Goal: Contribute content: Add original content to the website for others to see

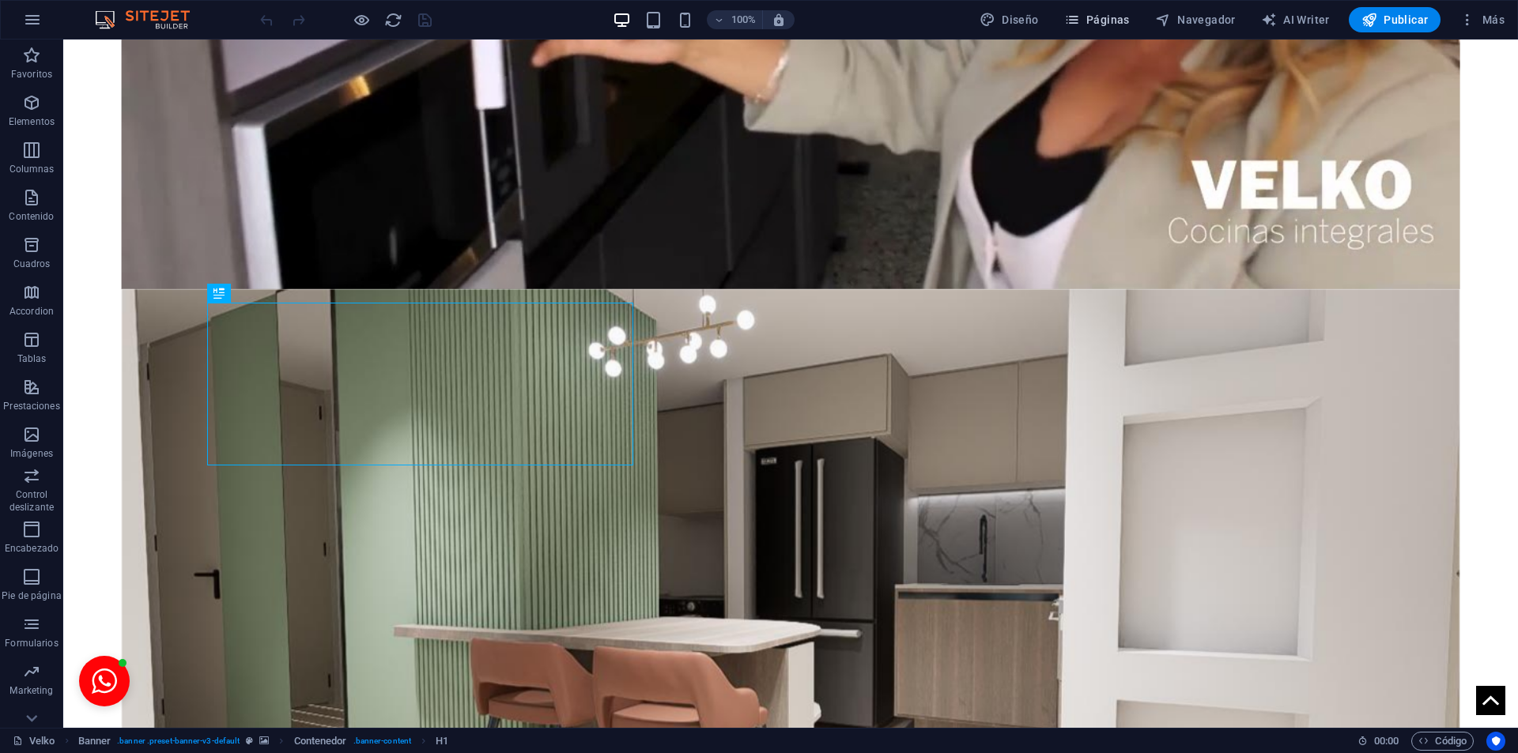
click at [0, 0] on span "Páginas" at bounding box center [0, 0] width 0 height 0
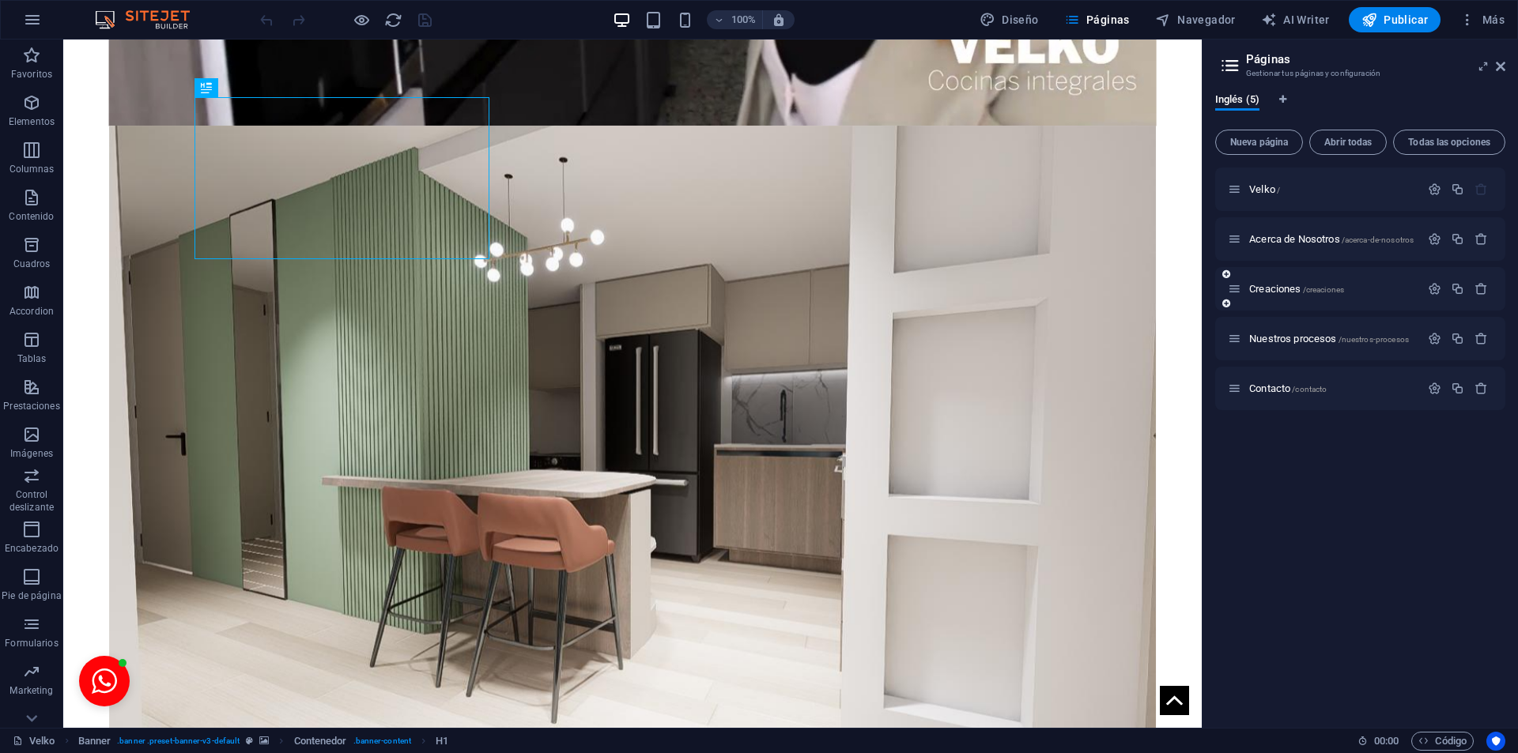
click at [43, 462] on div "Creaciones /creaciones" at bounding box center [43, 468] width 0 height 13
click at [221, 564] on span "Creaciones /creaciones" at bounding box center [169, 572] width 104 height 17
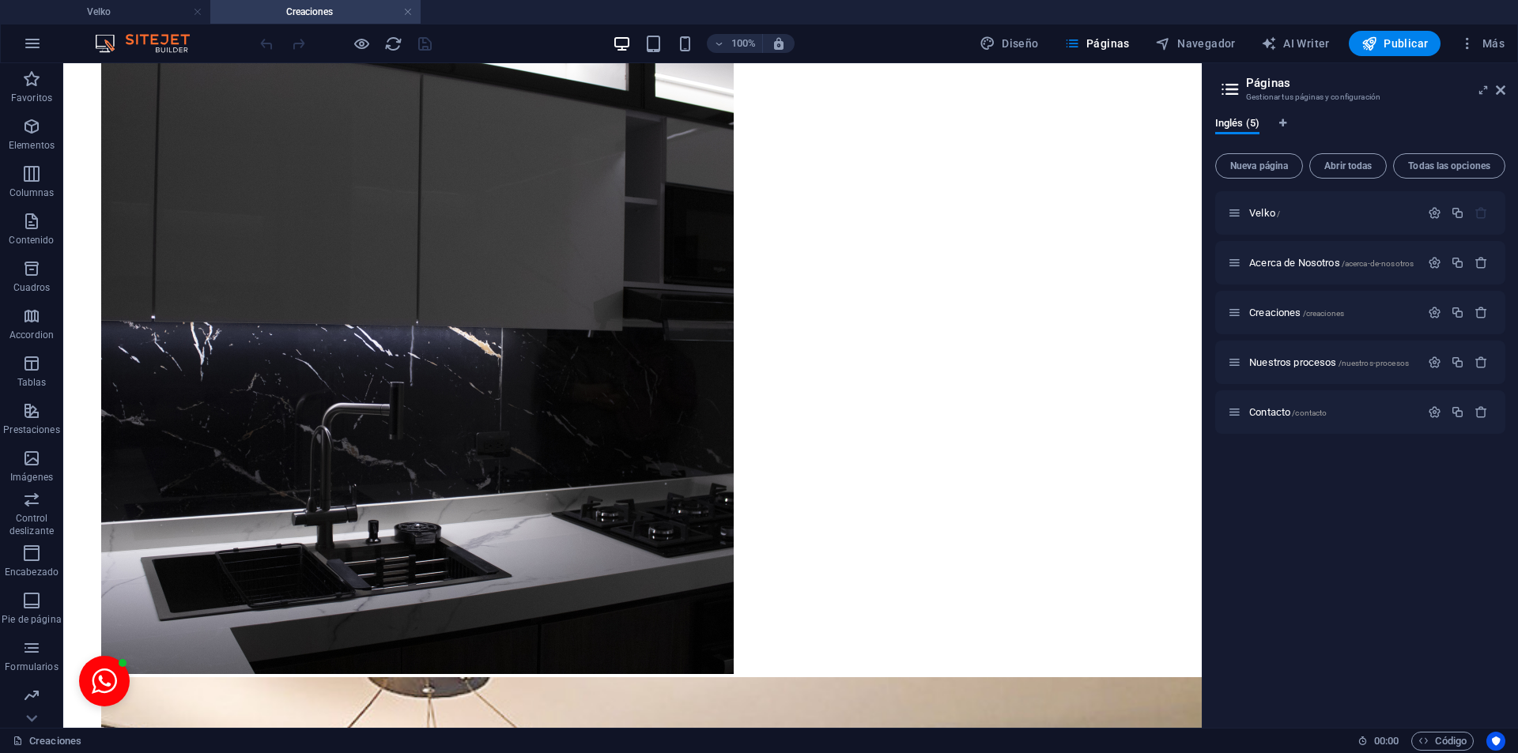
scroll to position [6947, 0]
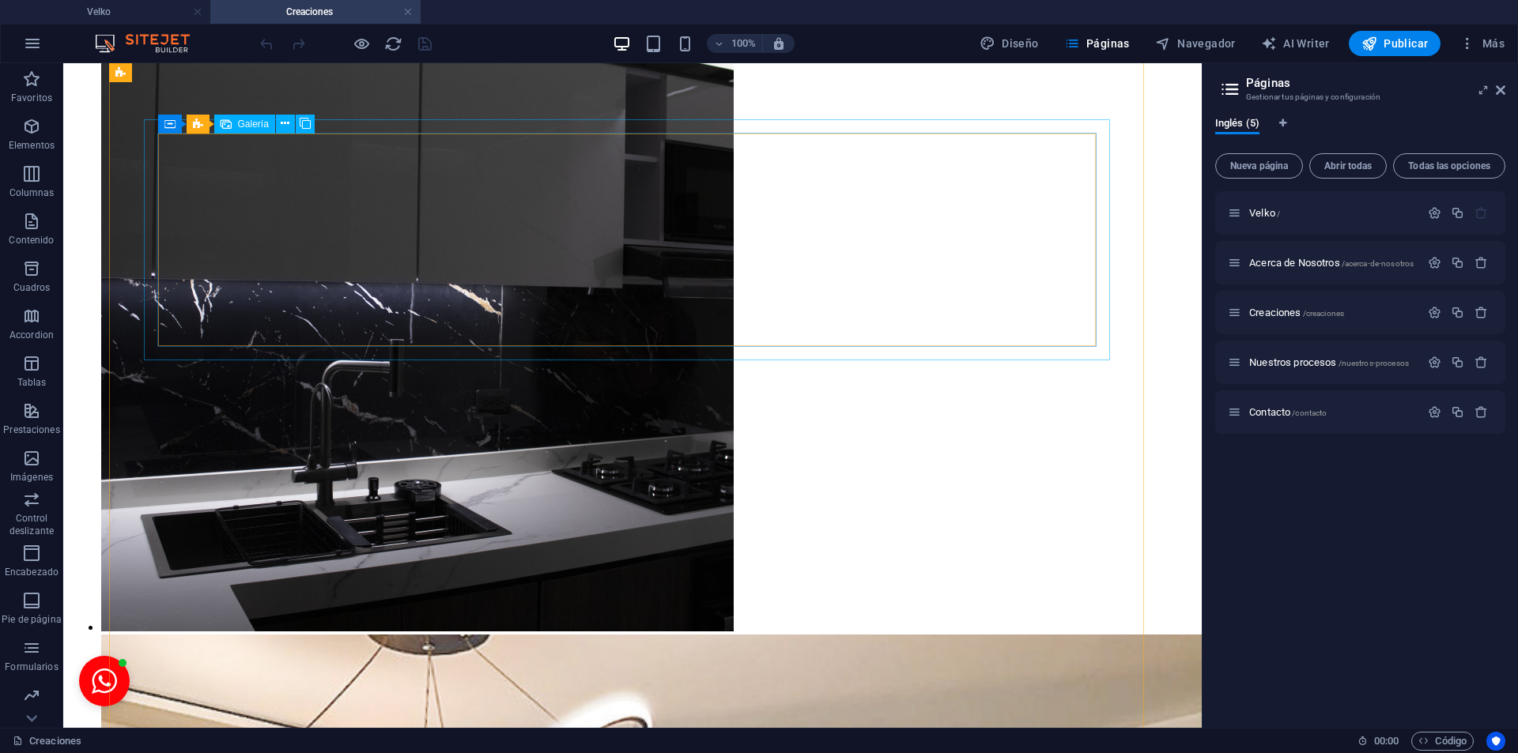
select select "4"
select select "px"
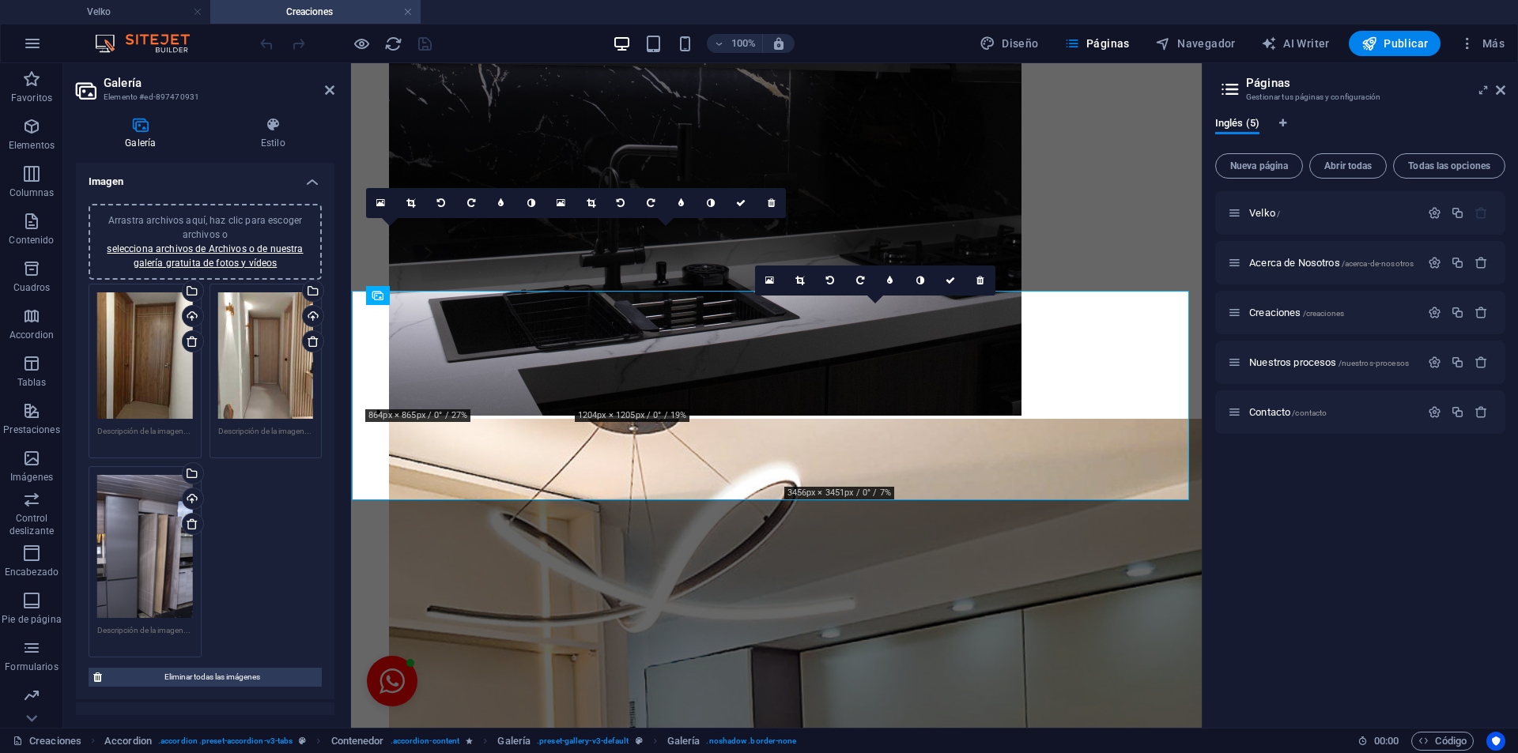
scroll to position [5907, 0]
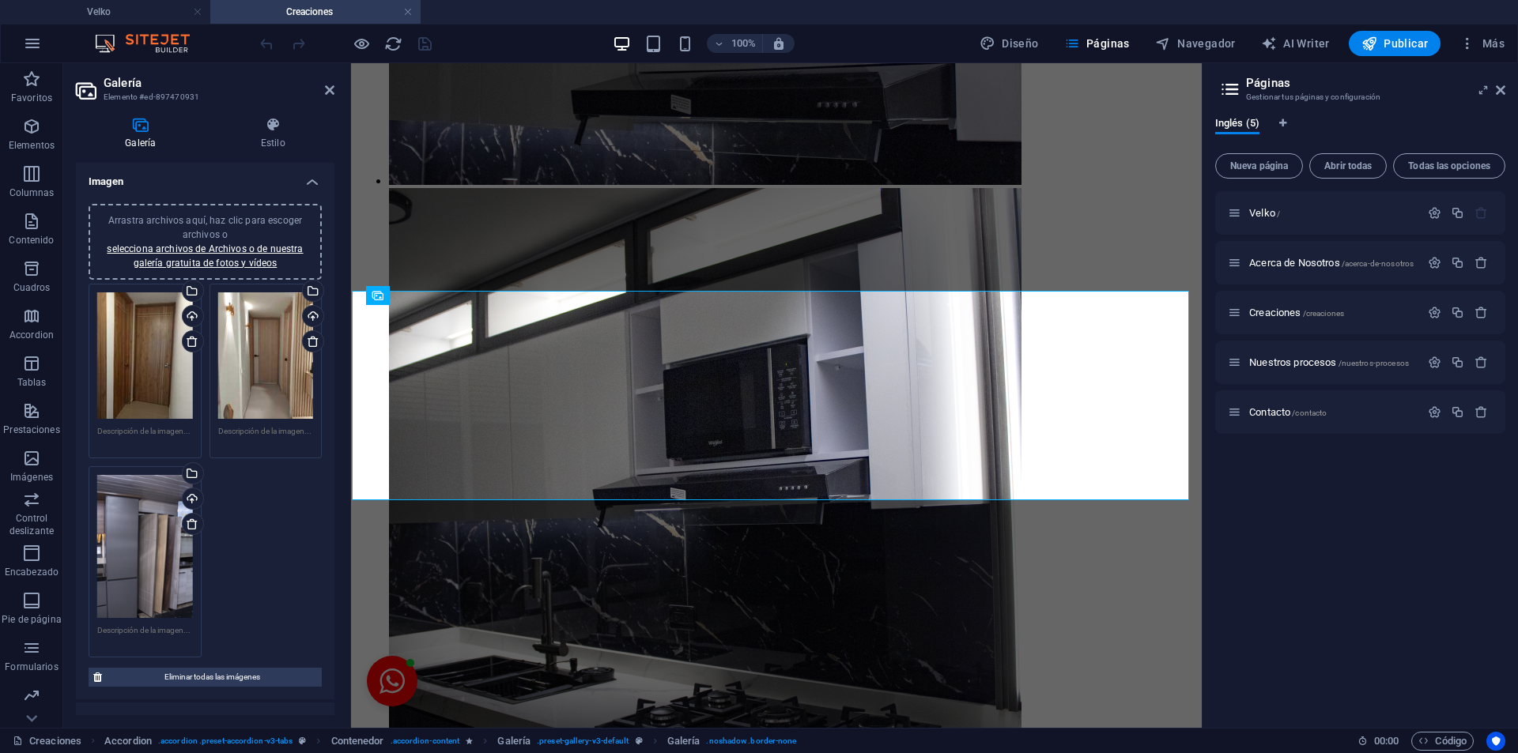
click at [251, 242] on div "Arrastra archivos aquí, haz clic para escoger archivos o selecciona archivos de…" at bounding box center [205, 241] width 214 height 57
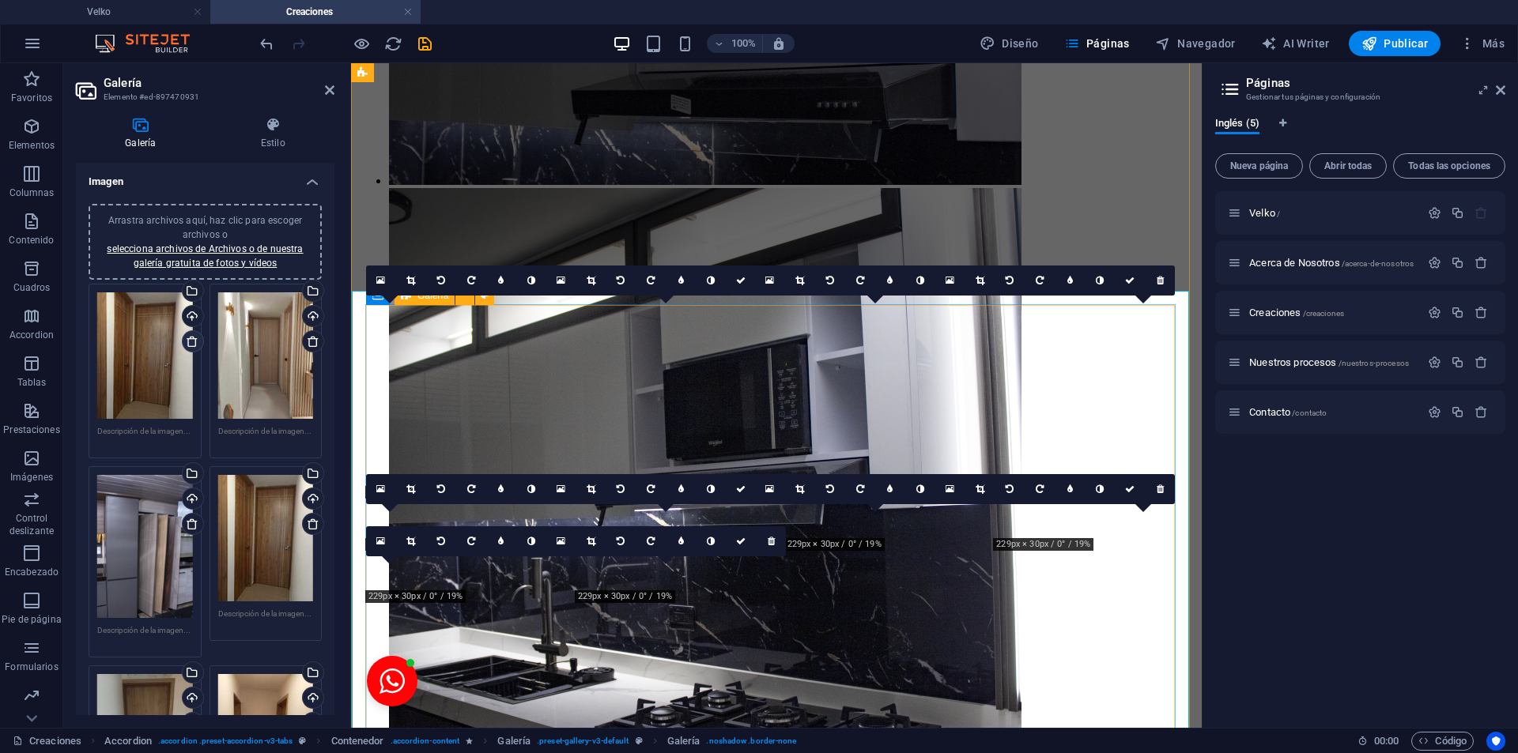
click at [194, 348] on link at bounding box center [193, 341] width 22 height 22
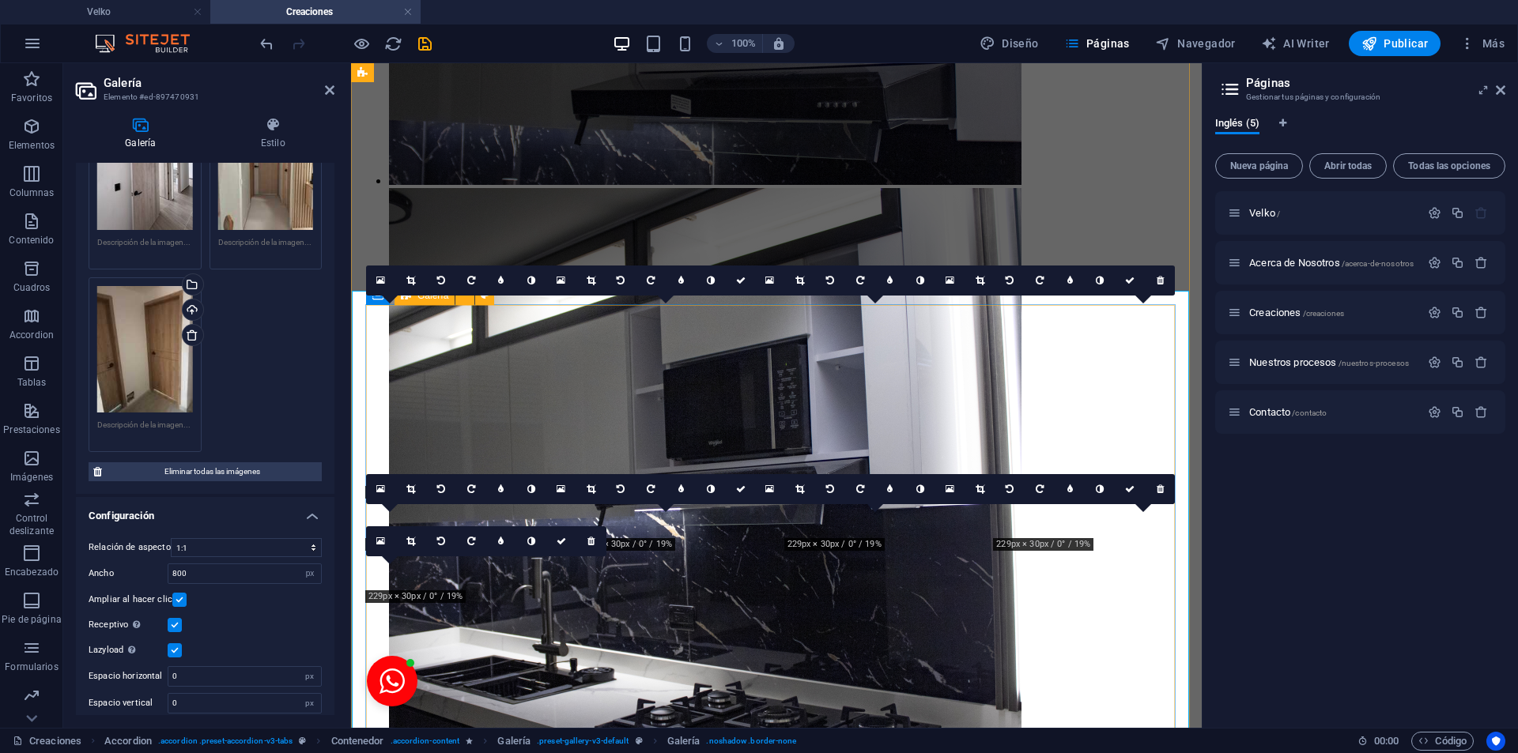
scroll to position [0, 0]
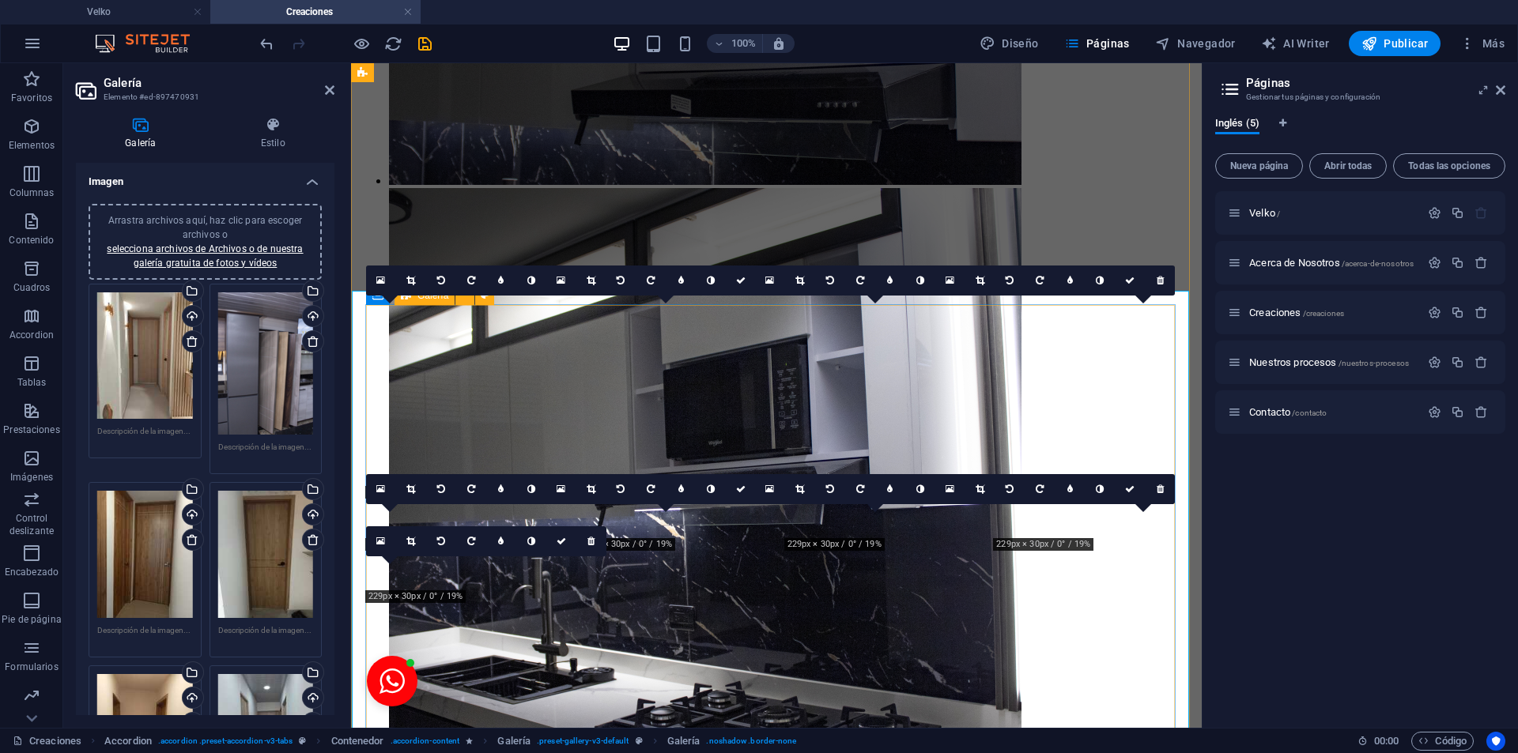
drag, startPoint x: 330, startPoint y: 249, endPoint x: 320, endPoint y: 350, distance: 101.7
click at [320, 350] on div "Arrastra archivos aquí, haz clic para escoger archivos o selecciona archivos de…" at bounding box center [205, 719] width 259 height 1057
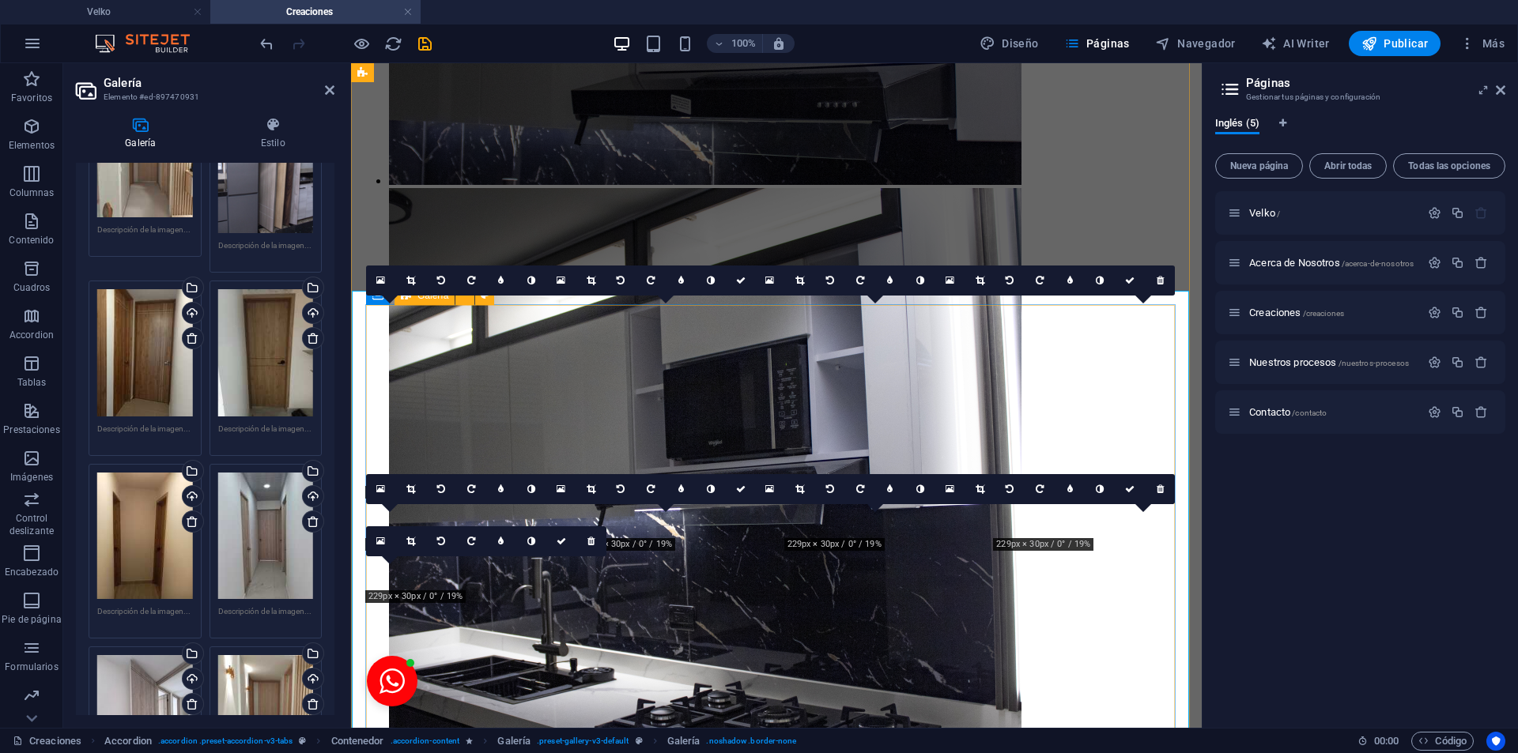
scroll to position [215, 0]
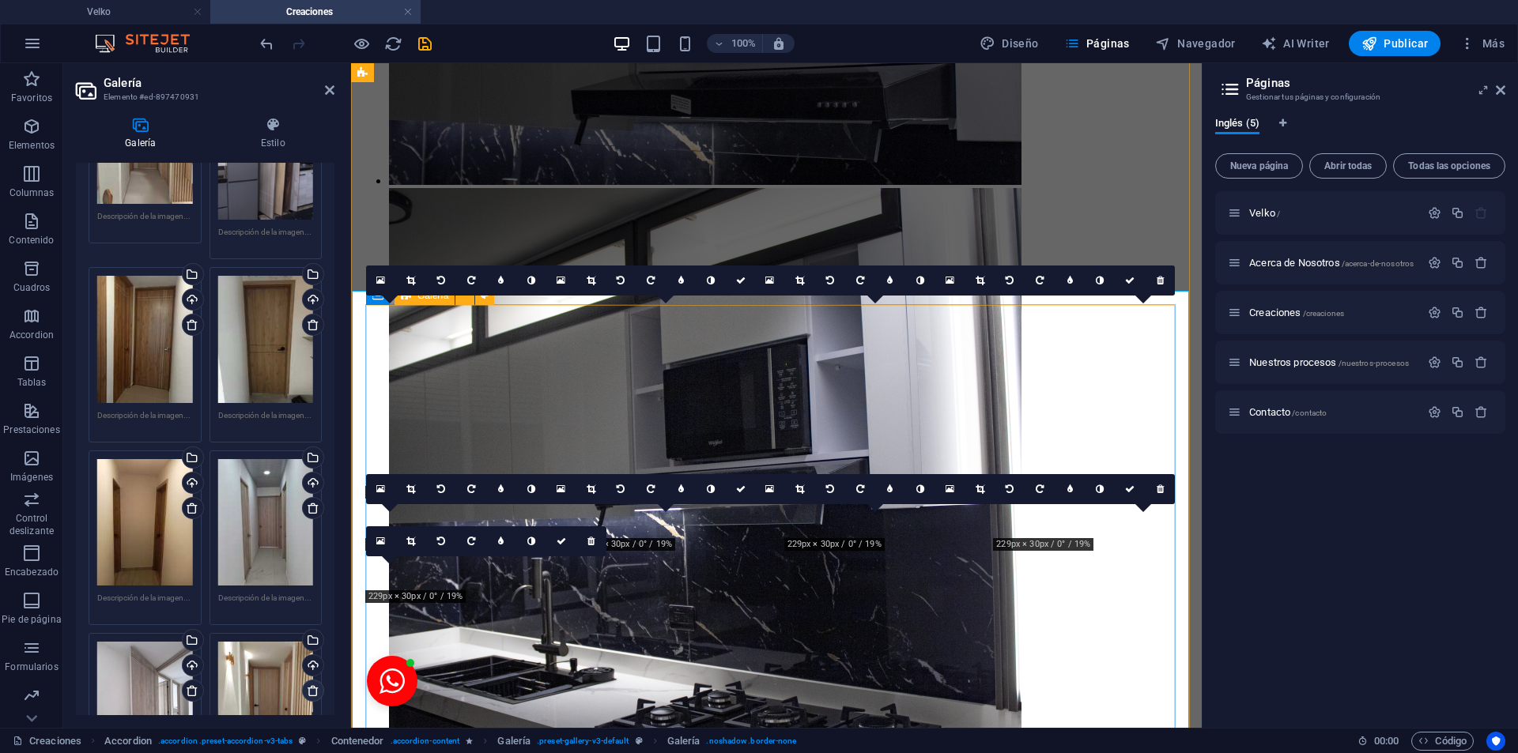
click at [316, 685] on icon at bounding box center [313, 691] width 13 height 13
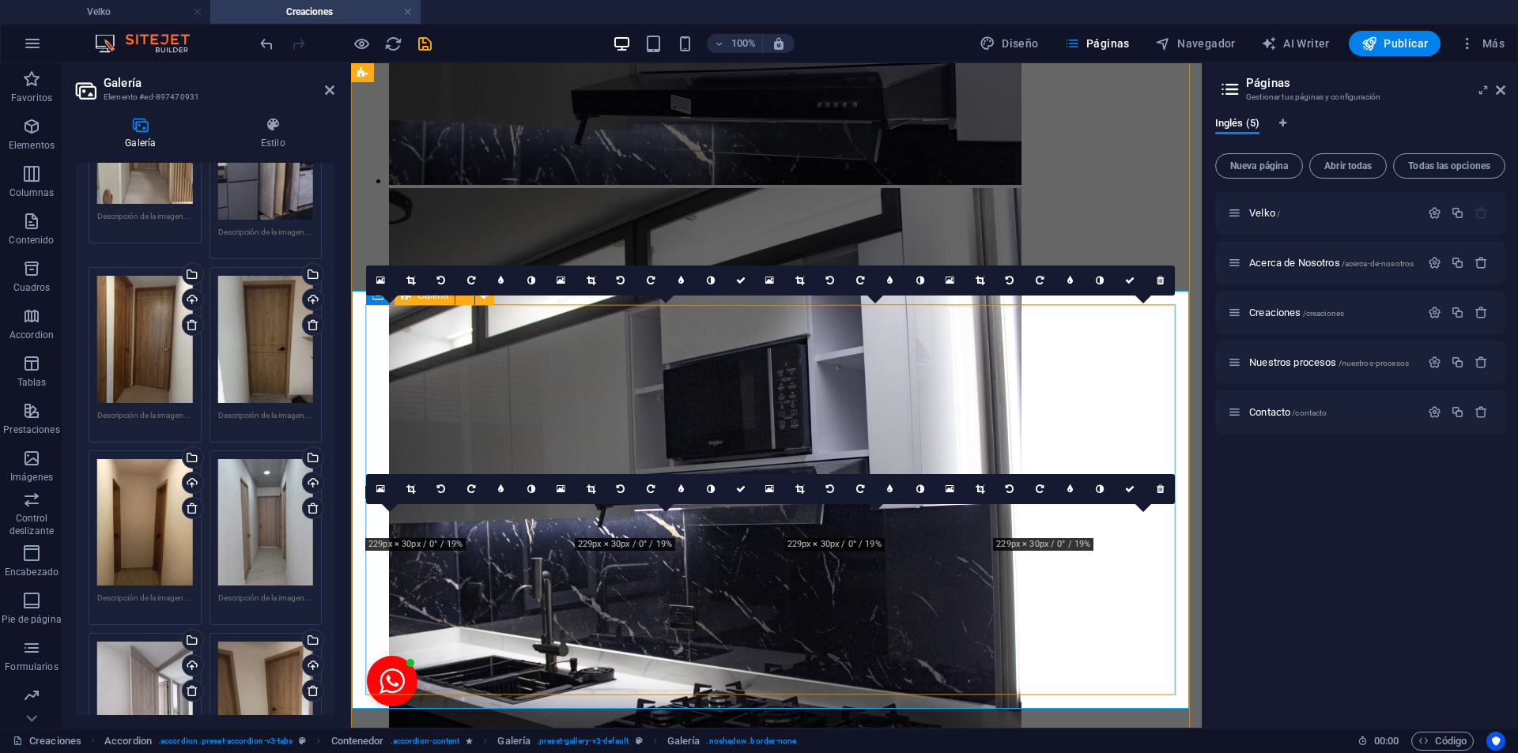
scroll to position [574, 0]
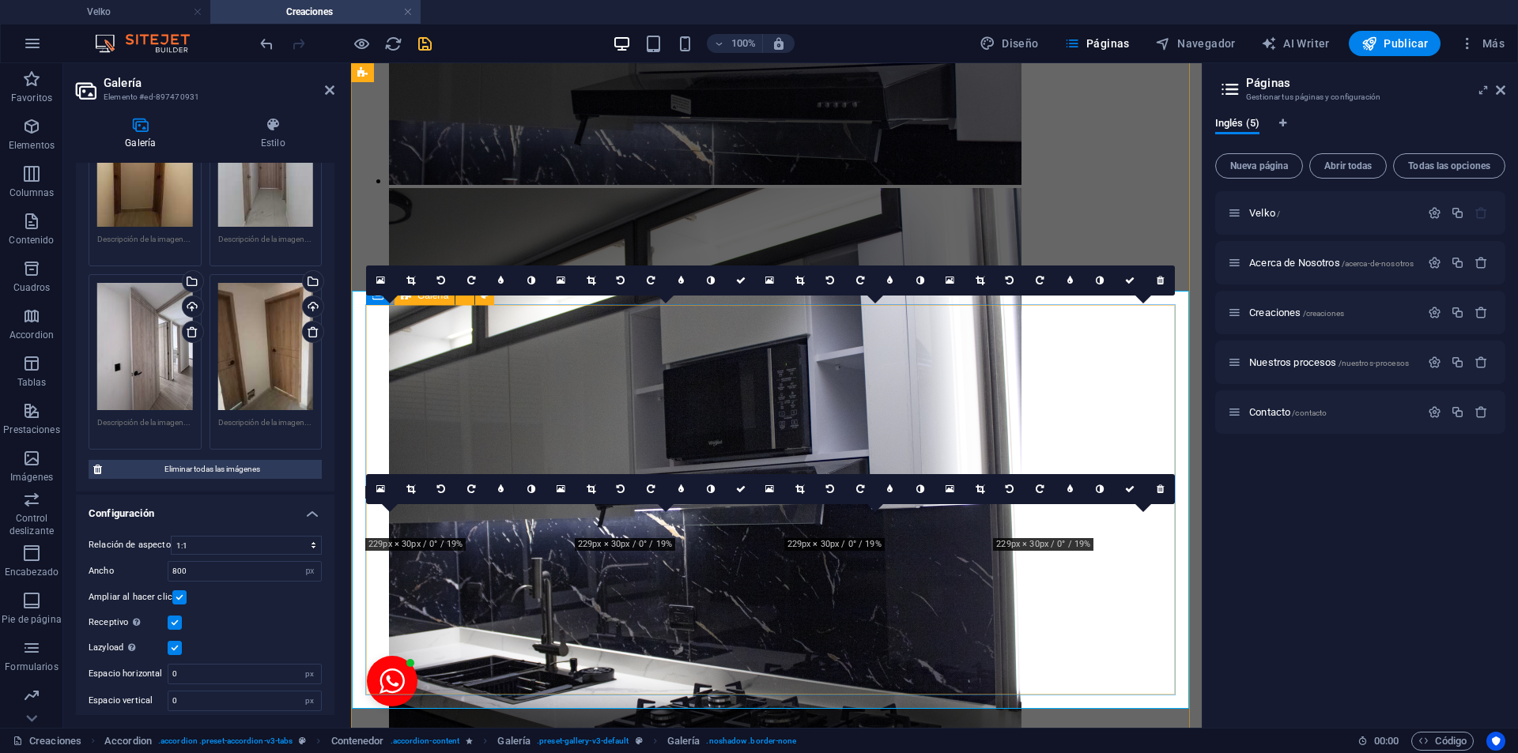
click at [426, 43] on icon "save" at bounding box center [425, 44] width 18 height 18
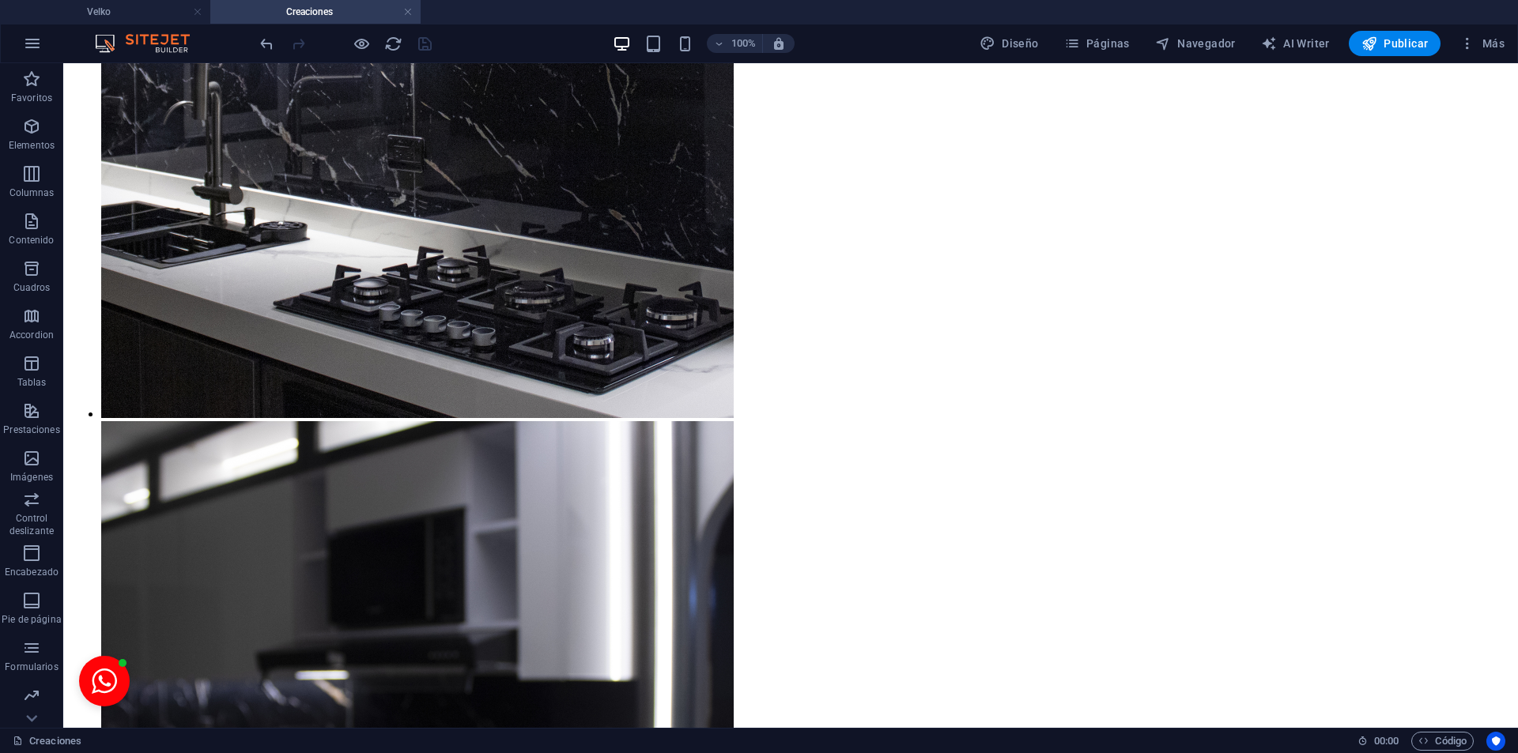
scroll to position [4040, 0]
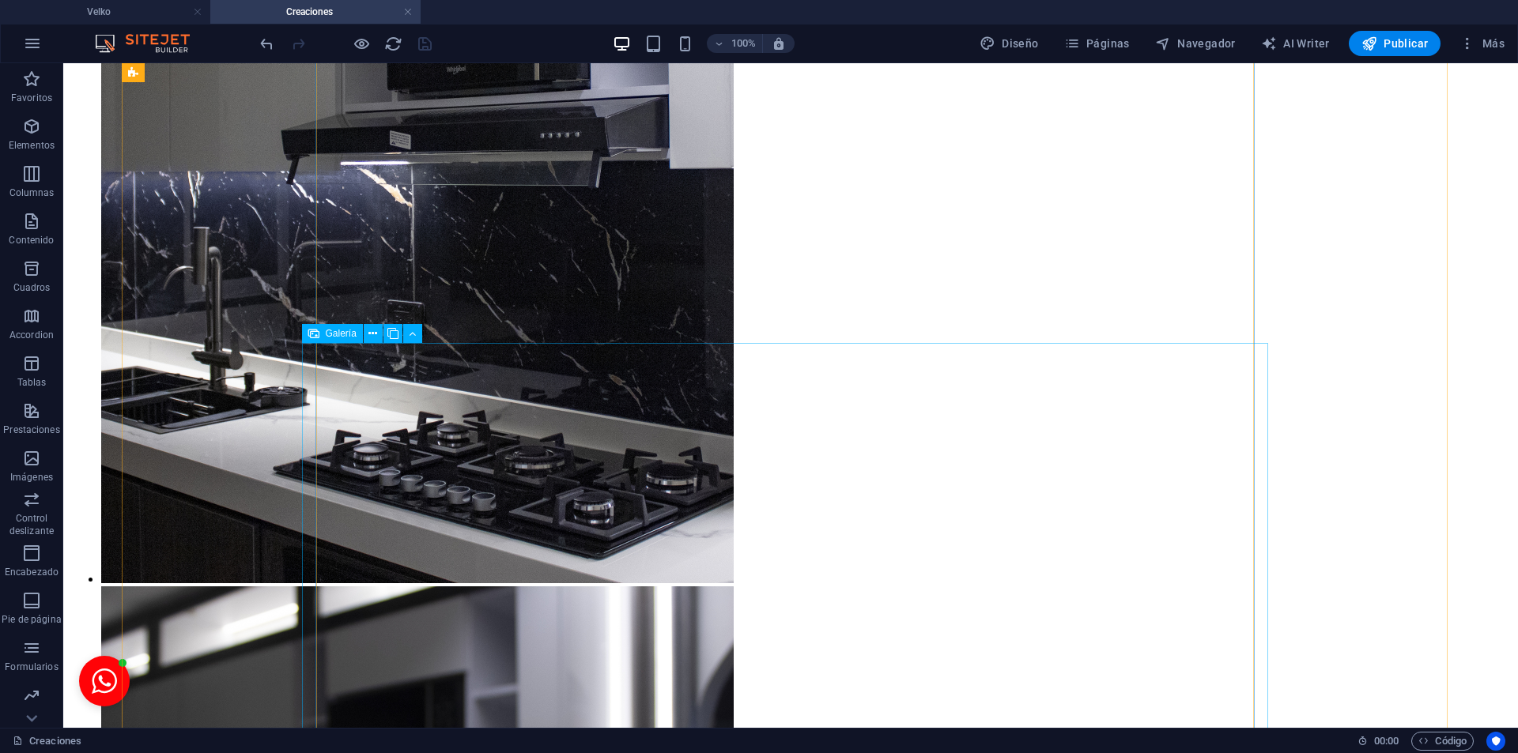
select select "4"
select select "px"
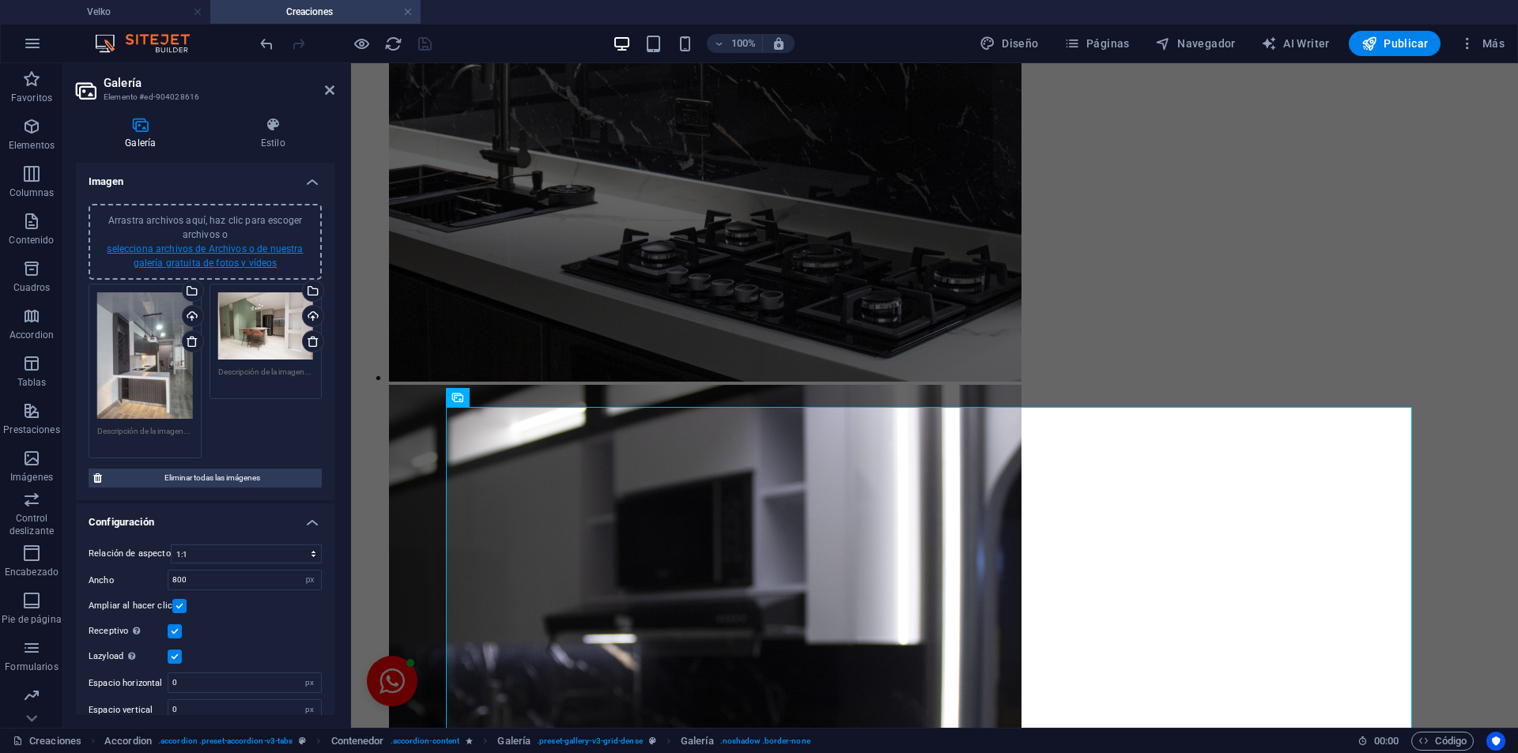
click at [254, 245] on link "selecciona archivos de Archivos o de nuestra galería gratuita de fotos y vídeos" at bounding box center [205, 256] width 196 height 25
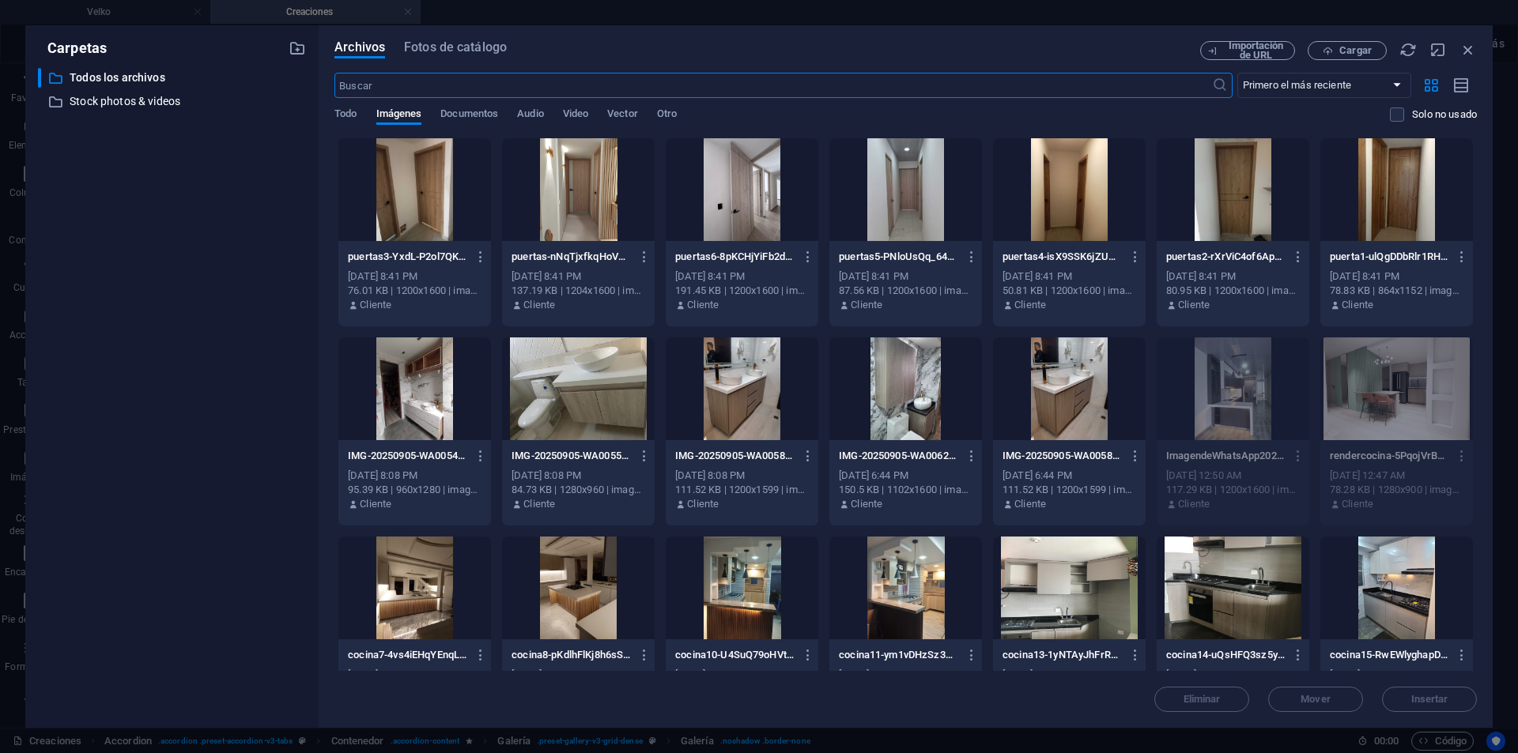
scroll to position [453, 0]
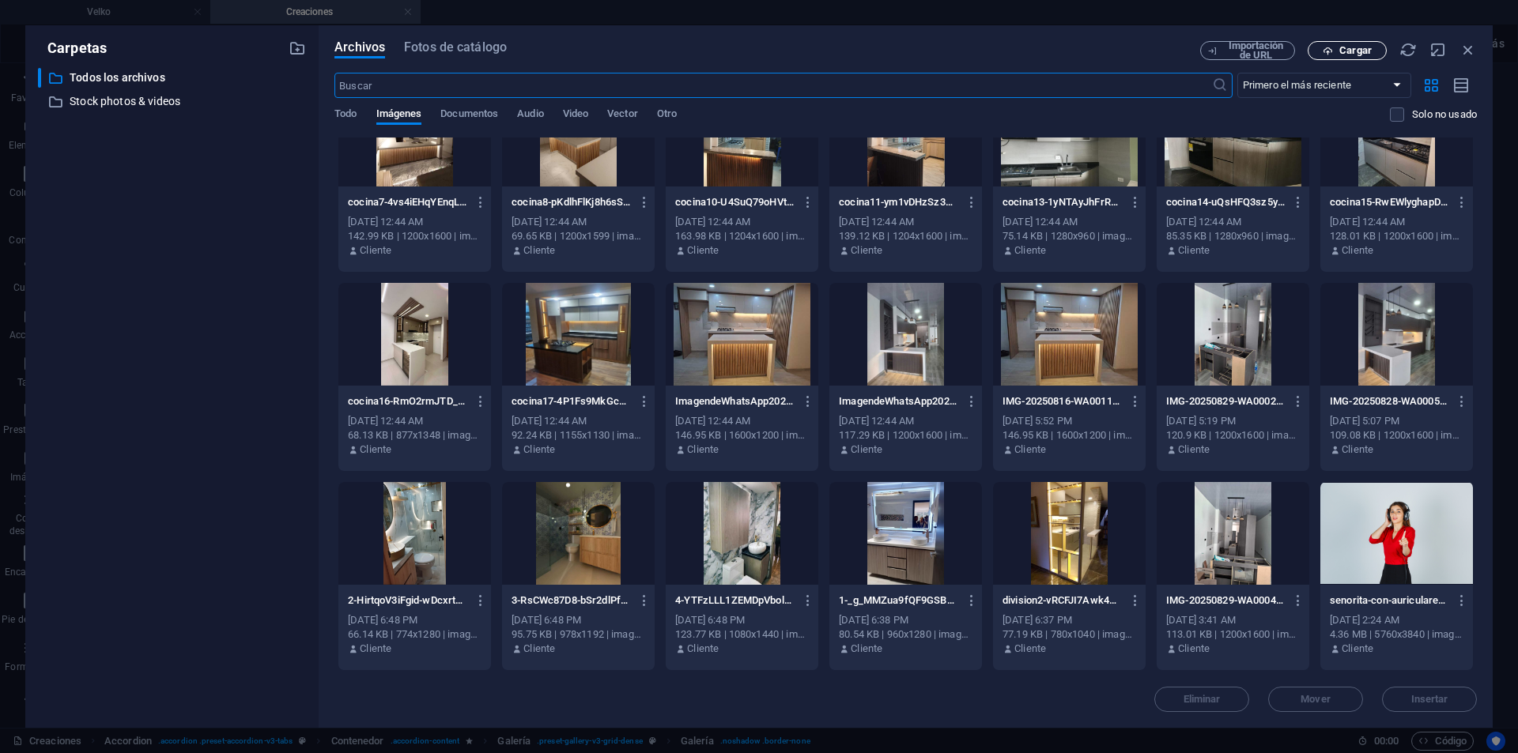
click at [1344, 46] on span "Cargar" at bounding box center [1355, 50] width 32 height 9
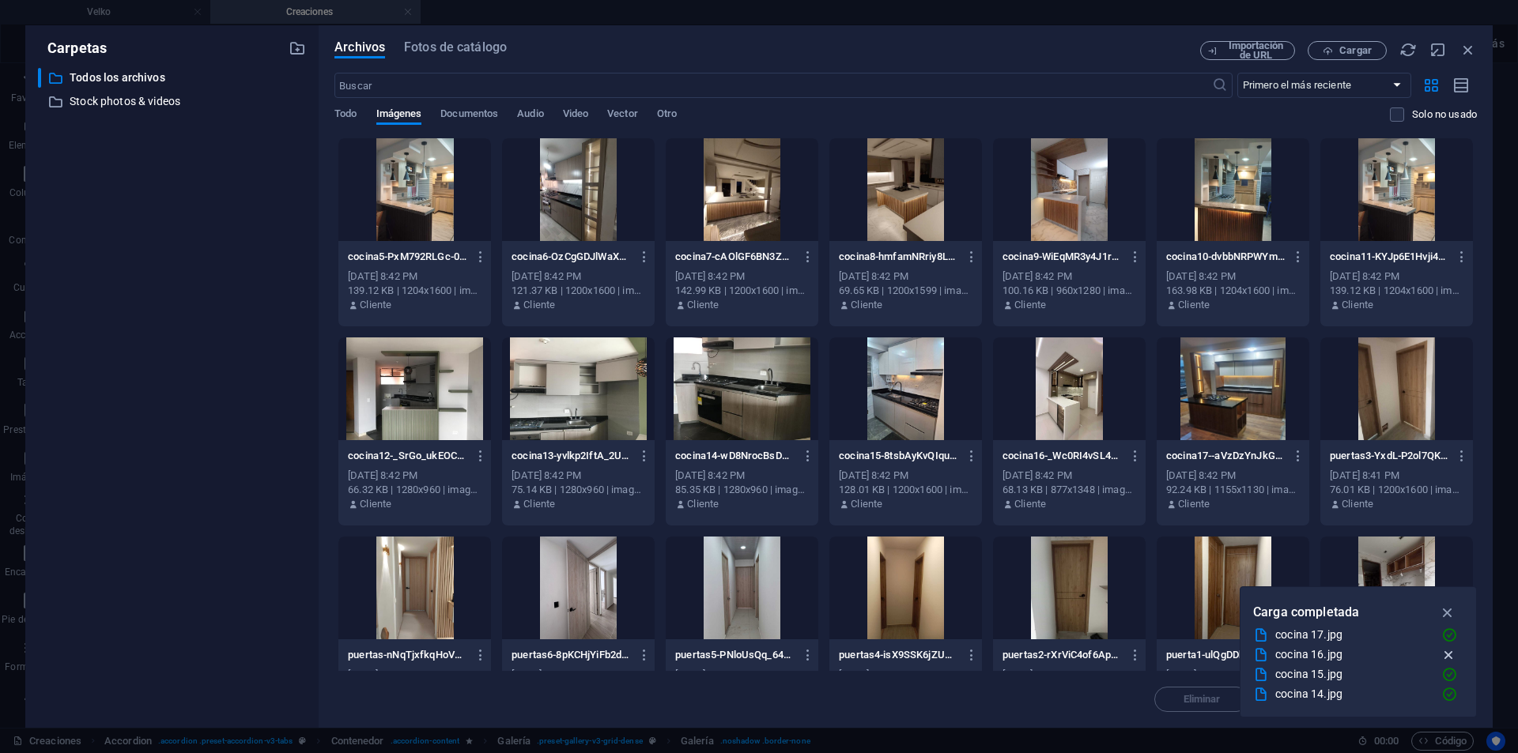
scroll to position [178, 0]
click at [1445, 608] on icon "button" at bounding box center [1448, 612] width 18 height 17
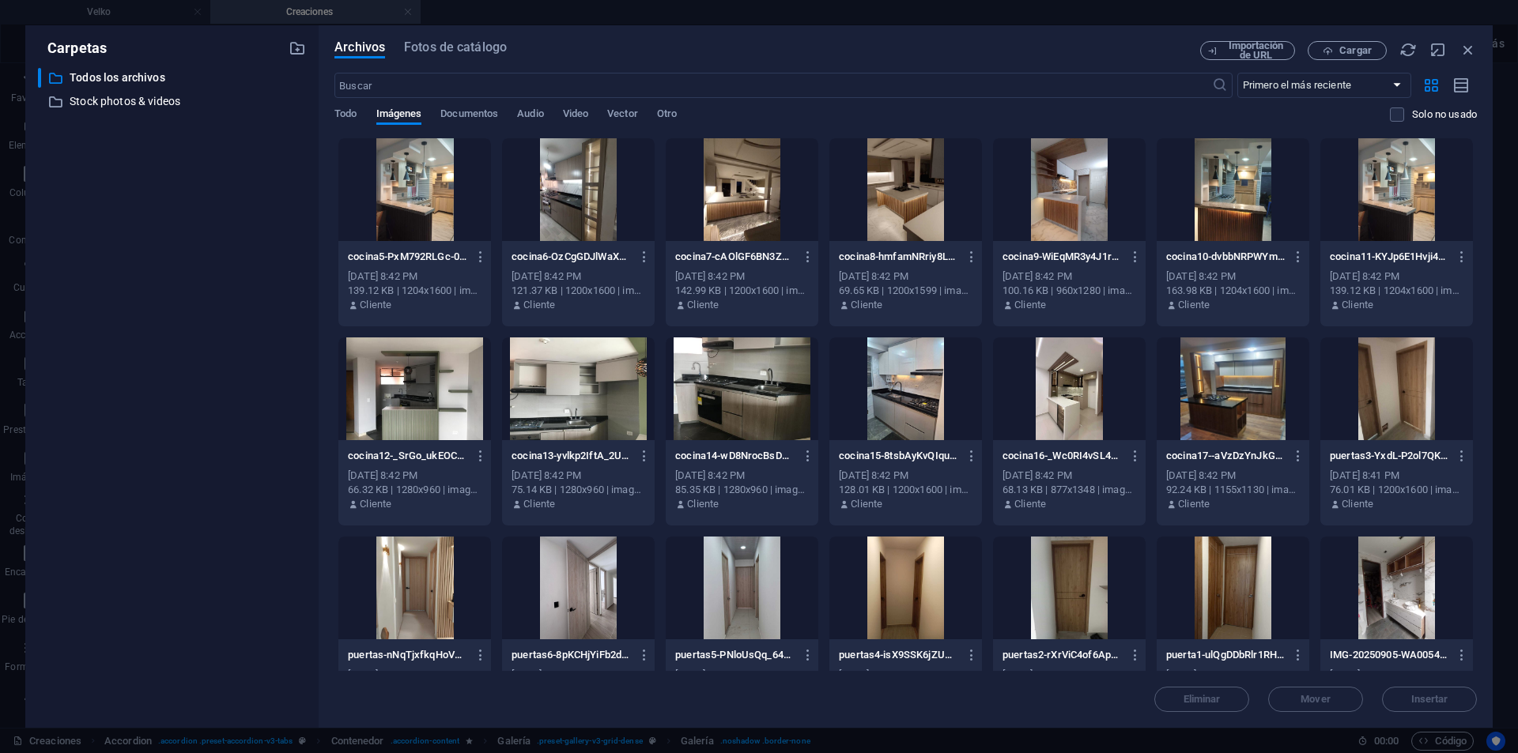
click at [1390, 394] on div at bounding box center [1396, 389] width 153 height 103
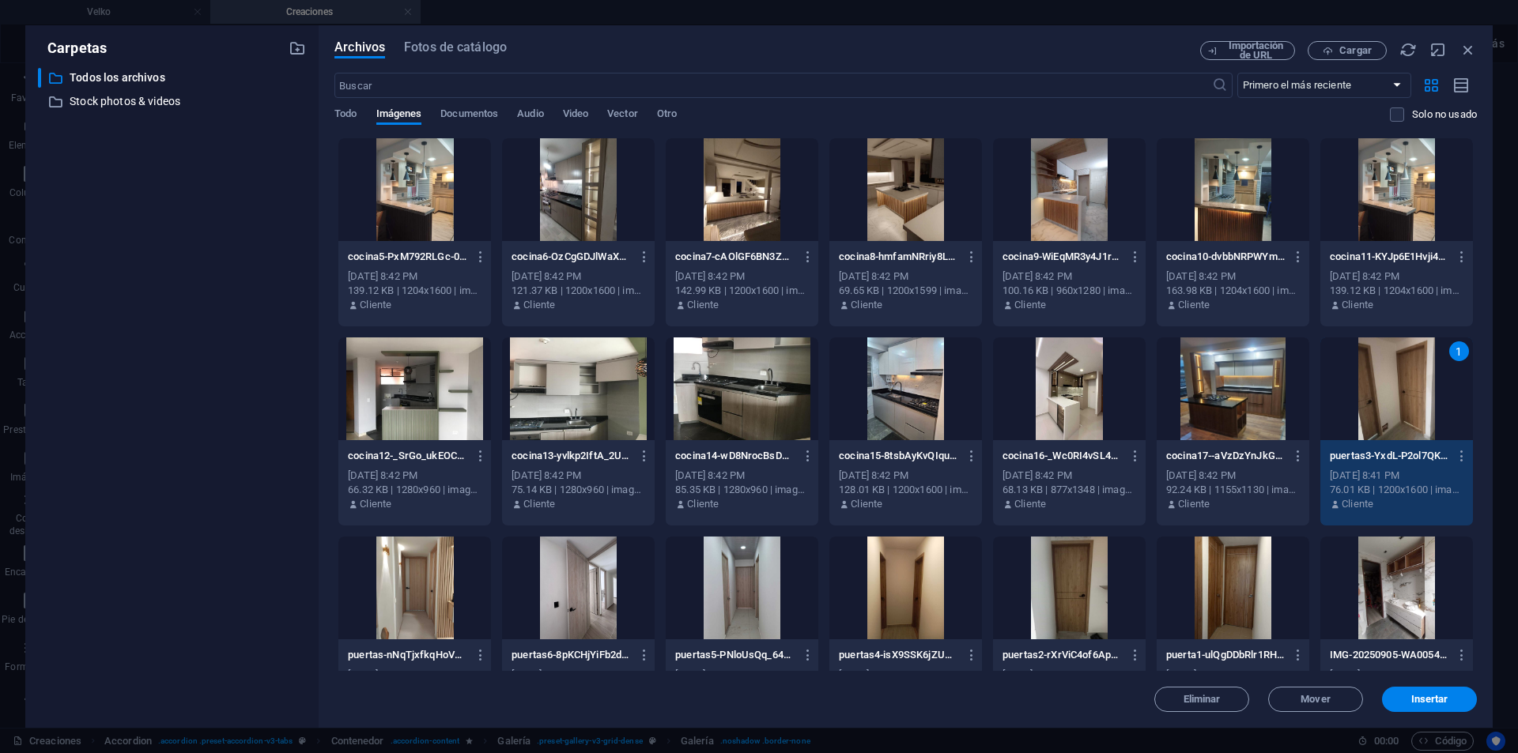
click at [382, 202] on div at bounding box center [414, 189] width 153 height 103
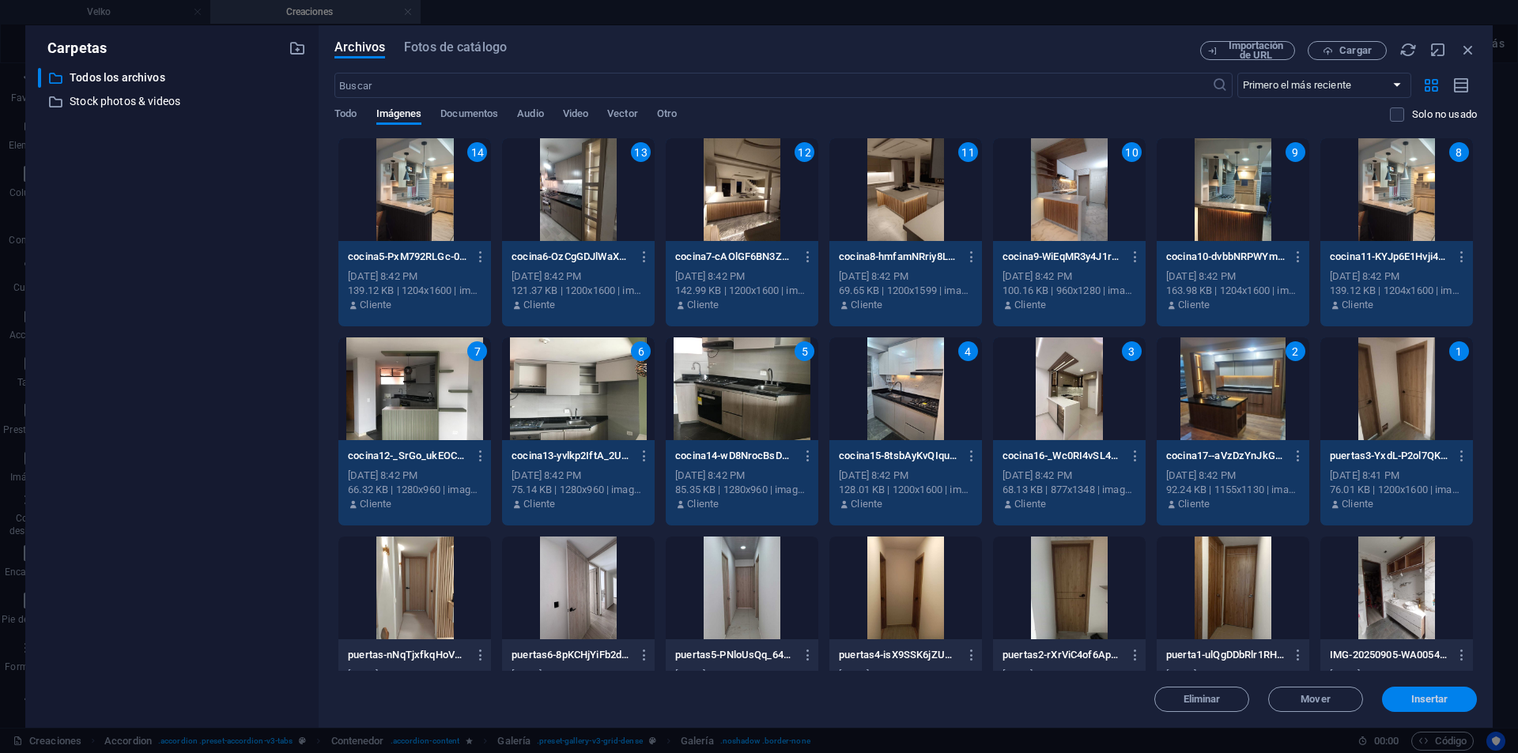
click at [1447, 704] on span "Insertar" at bounding box center [1429, 699] width 37 height 9
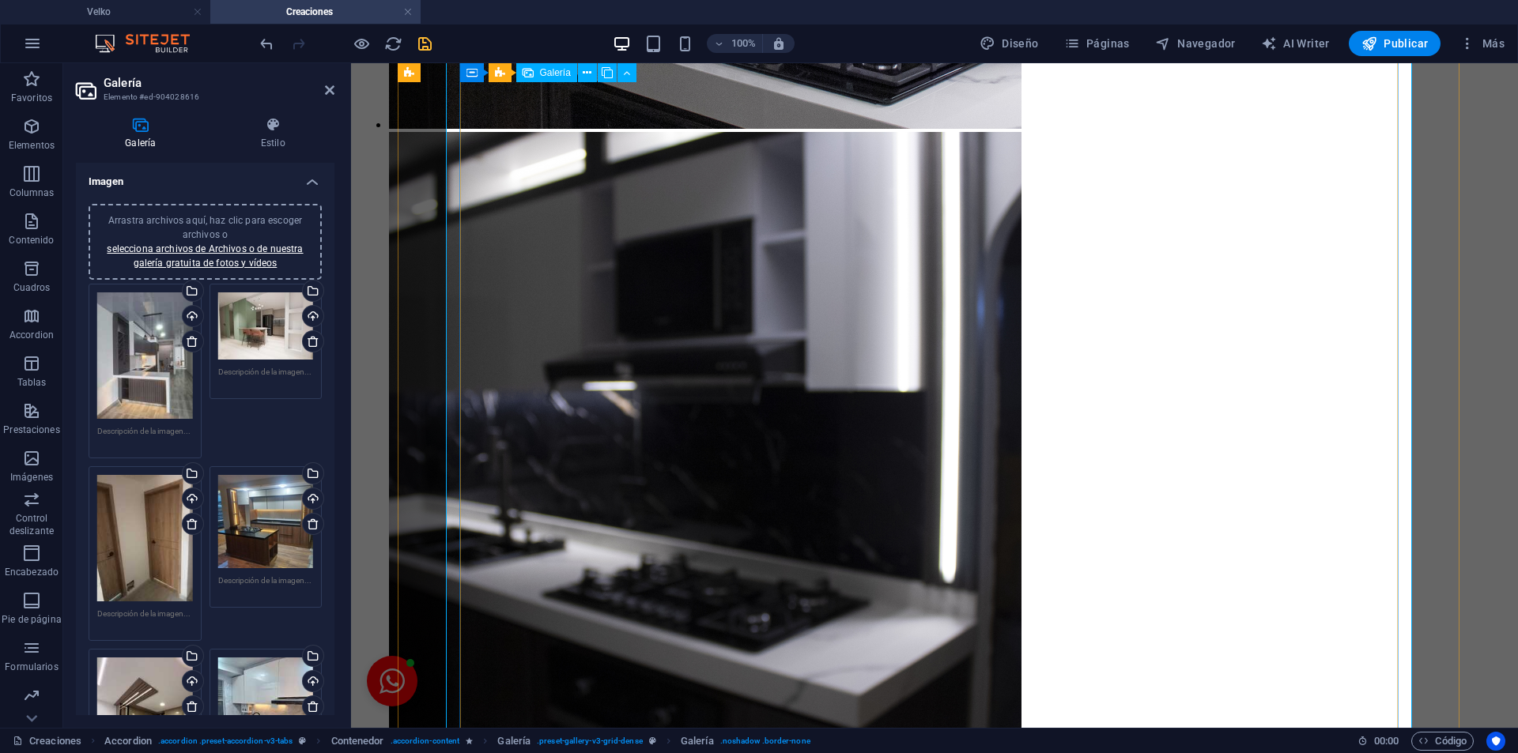
scroll to position [5874, 0]
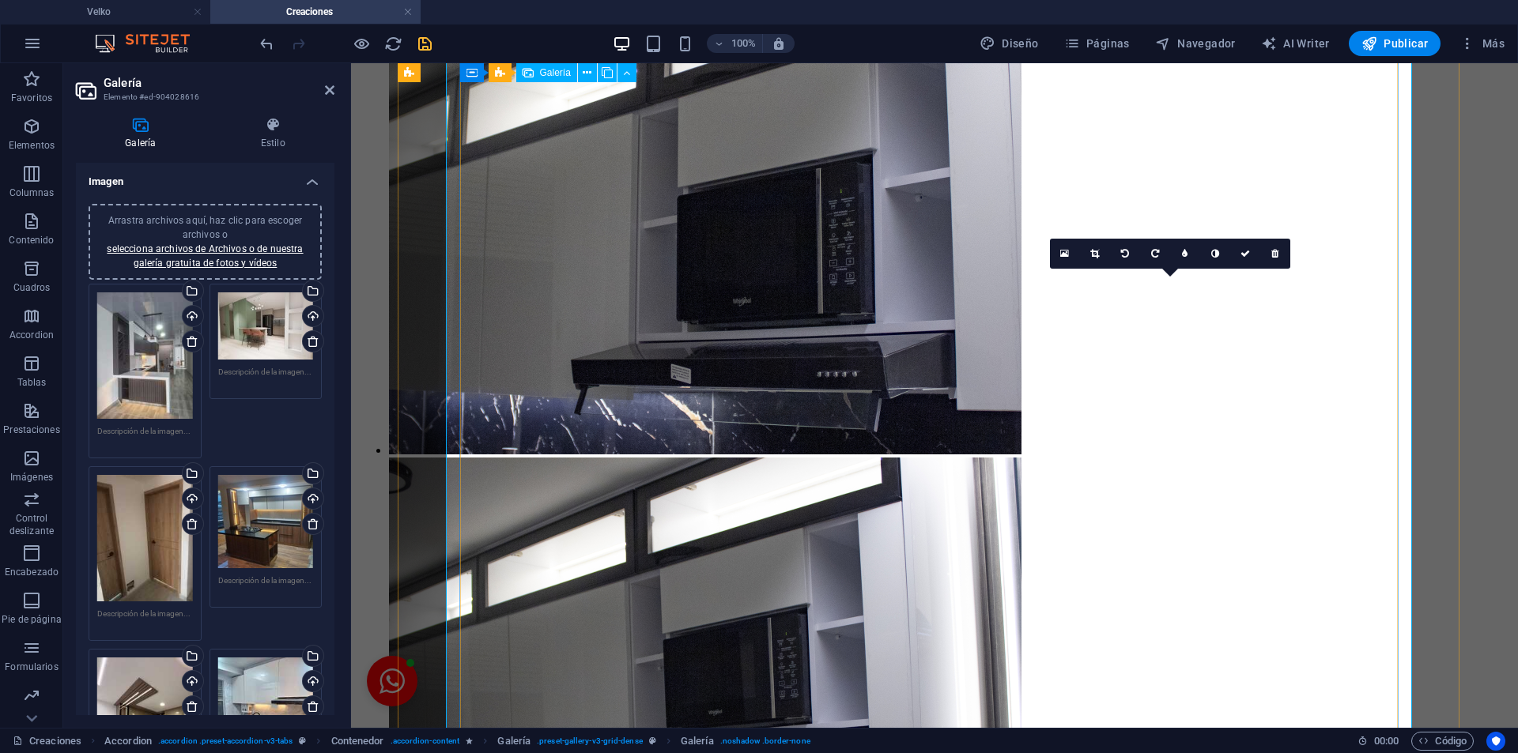
click at [1270, 255] on link at bounding box center [1275, 254] width 30 height 30
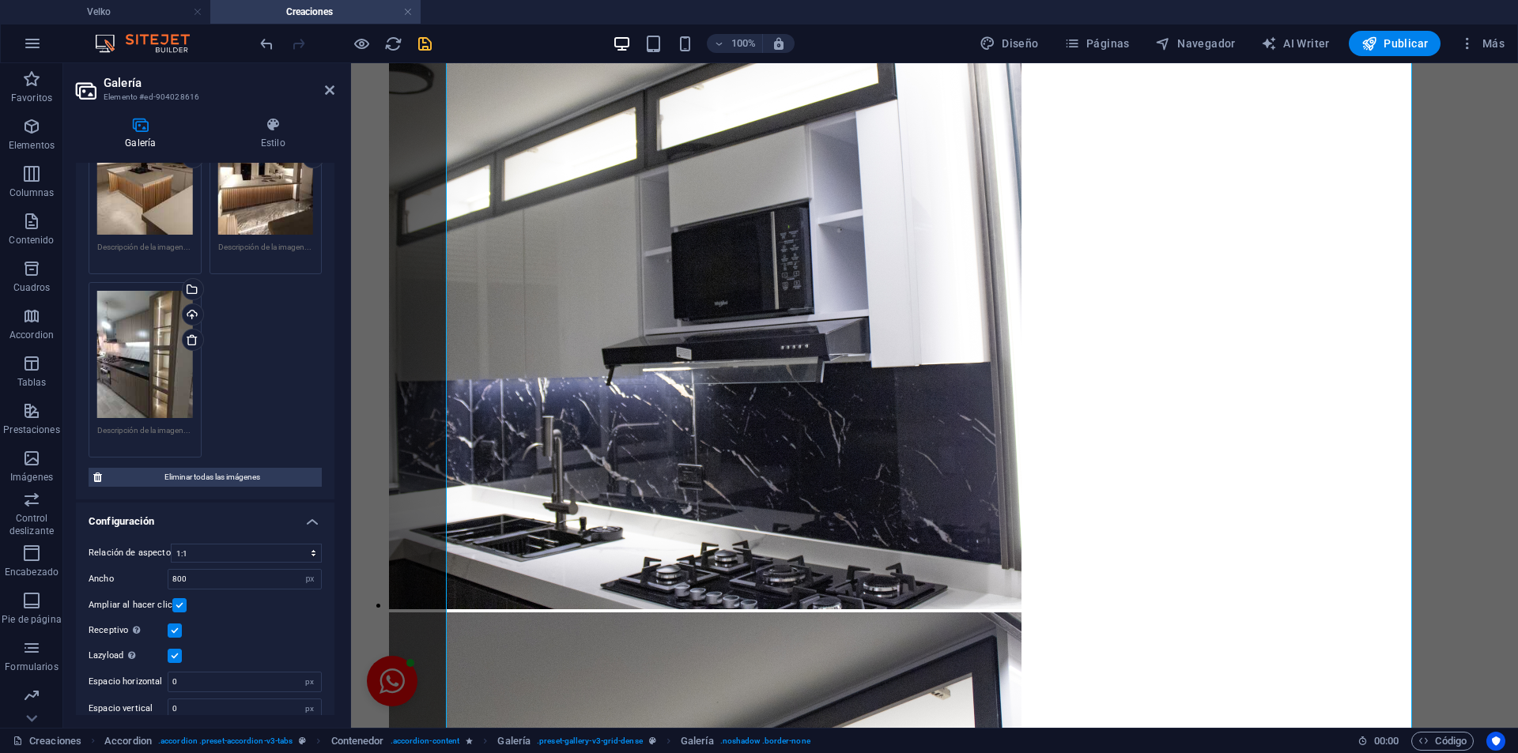
scroll to position [455, 0]
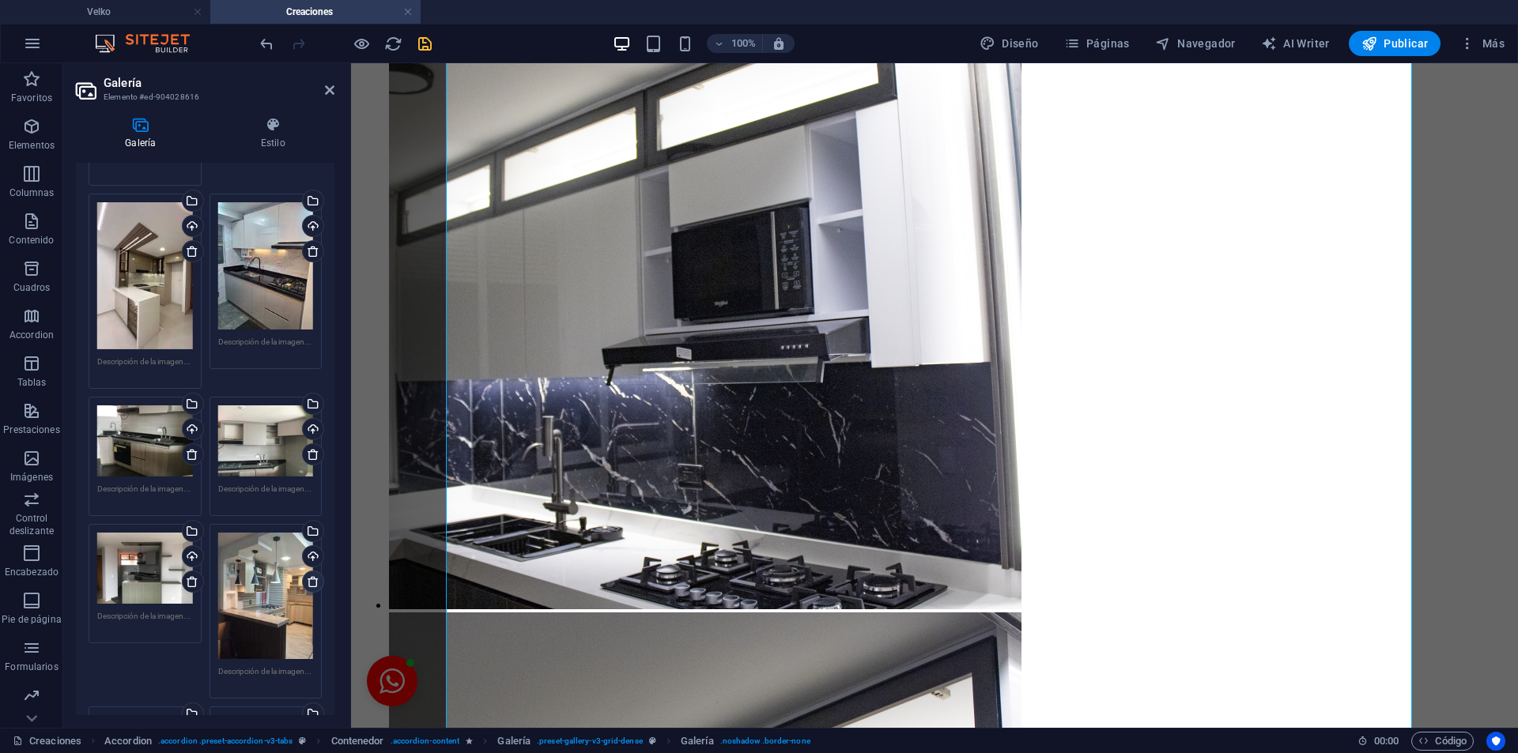
click at [307, 576] on icon at bounding box center [313, 582] width 13 height 13
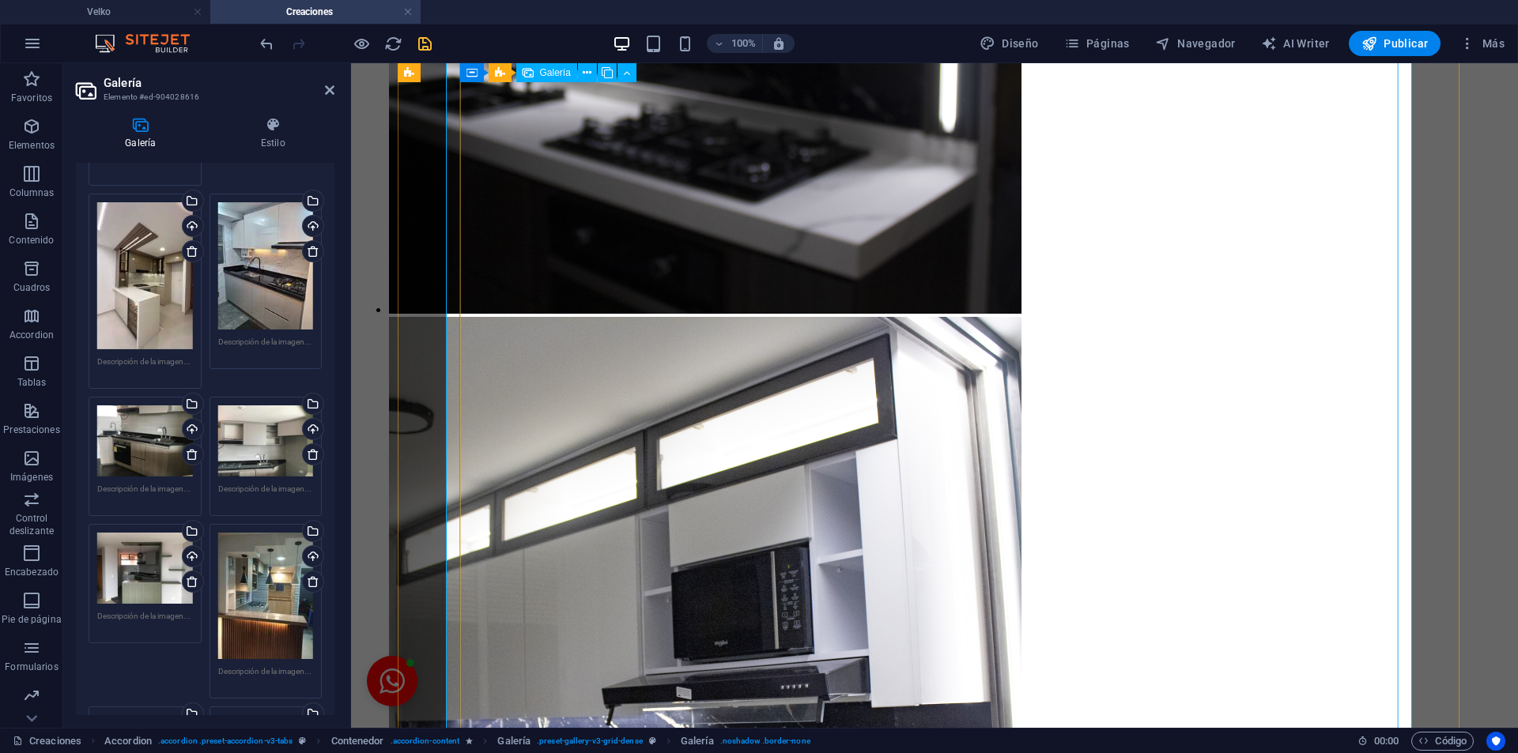
scroll to position [5534, 0]
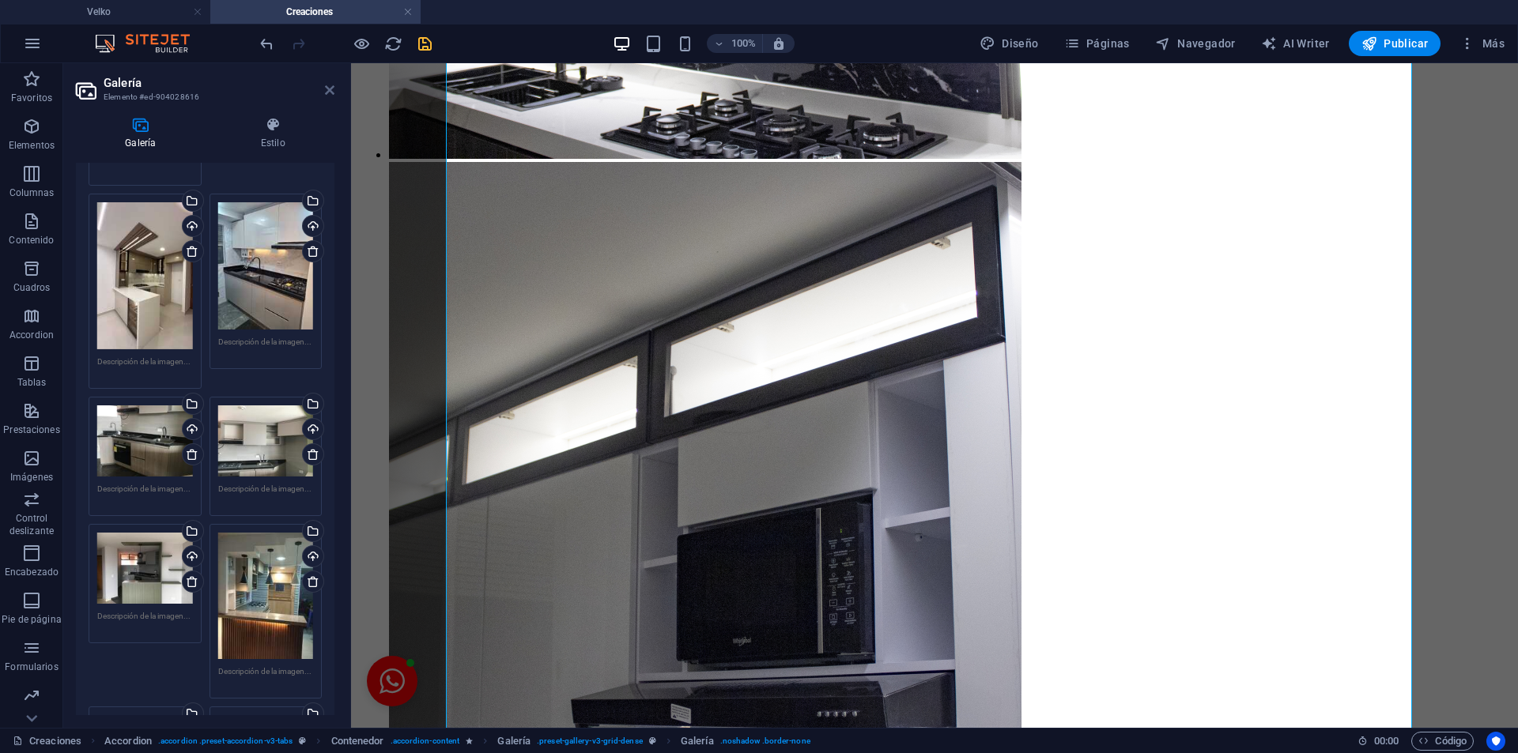
click at [332, 96] on icon at bounding box center [329, 90] width 9 height 13
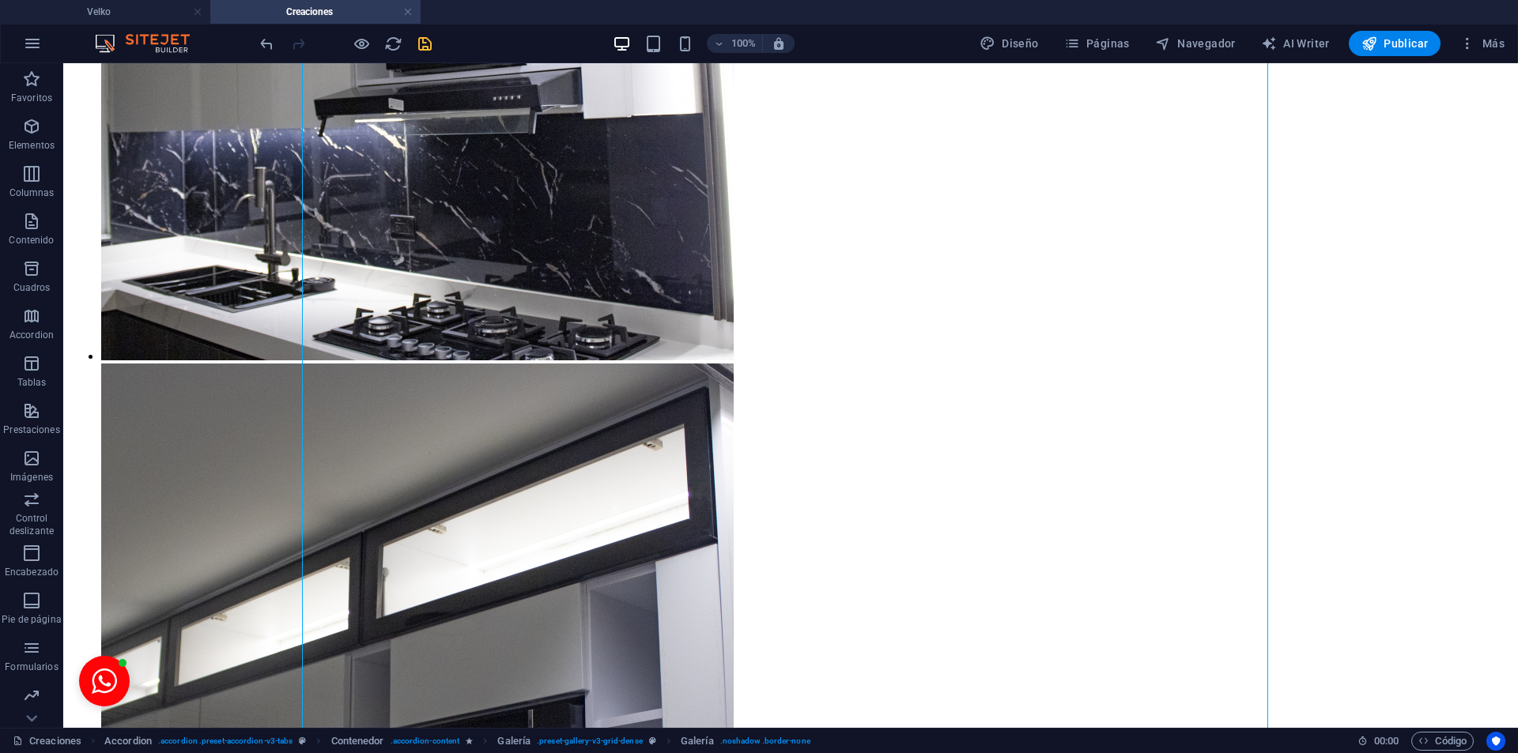
click at [434, 40] on icon "save" at bounding box center [425, 44] width 18 height 18
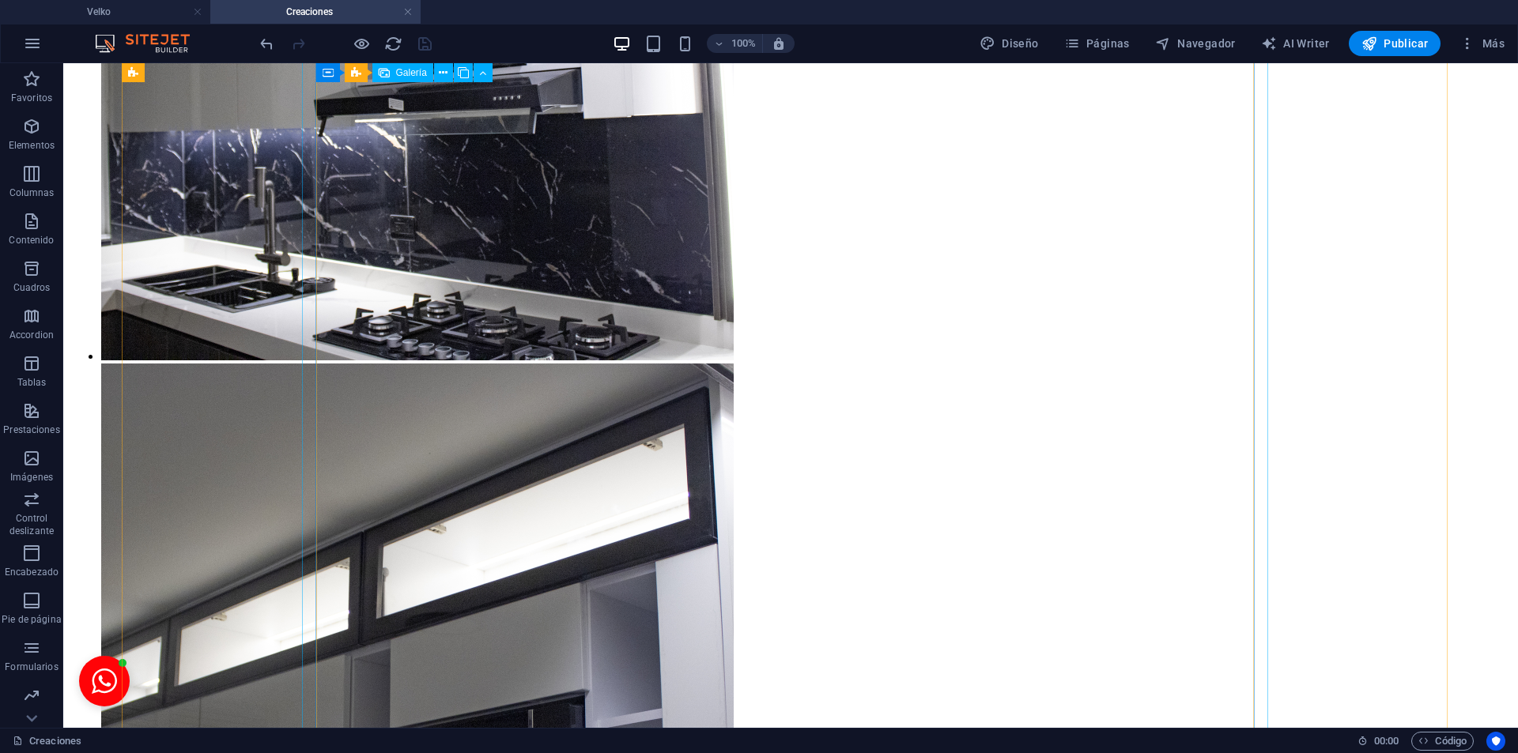
select select "4"
select select "px"
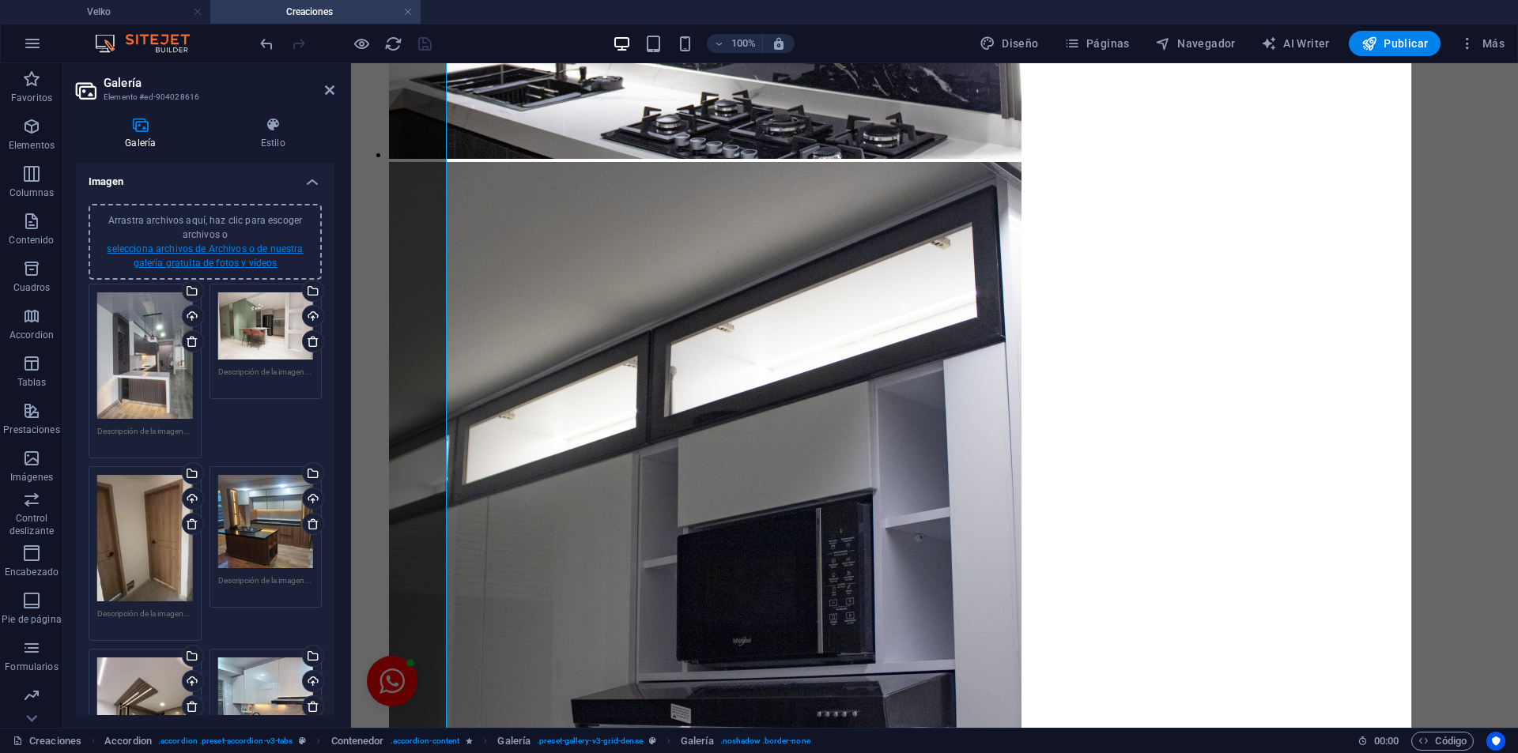
click at [209, 248] on link "selecciona archivos de Archivos o de nuestra galería gratuita de fotos y vídeos" at bounding box center [205, 256] width 196 height 25
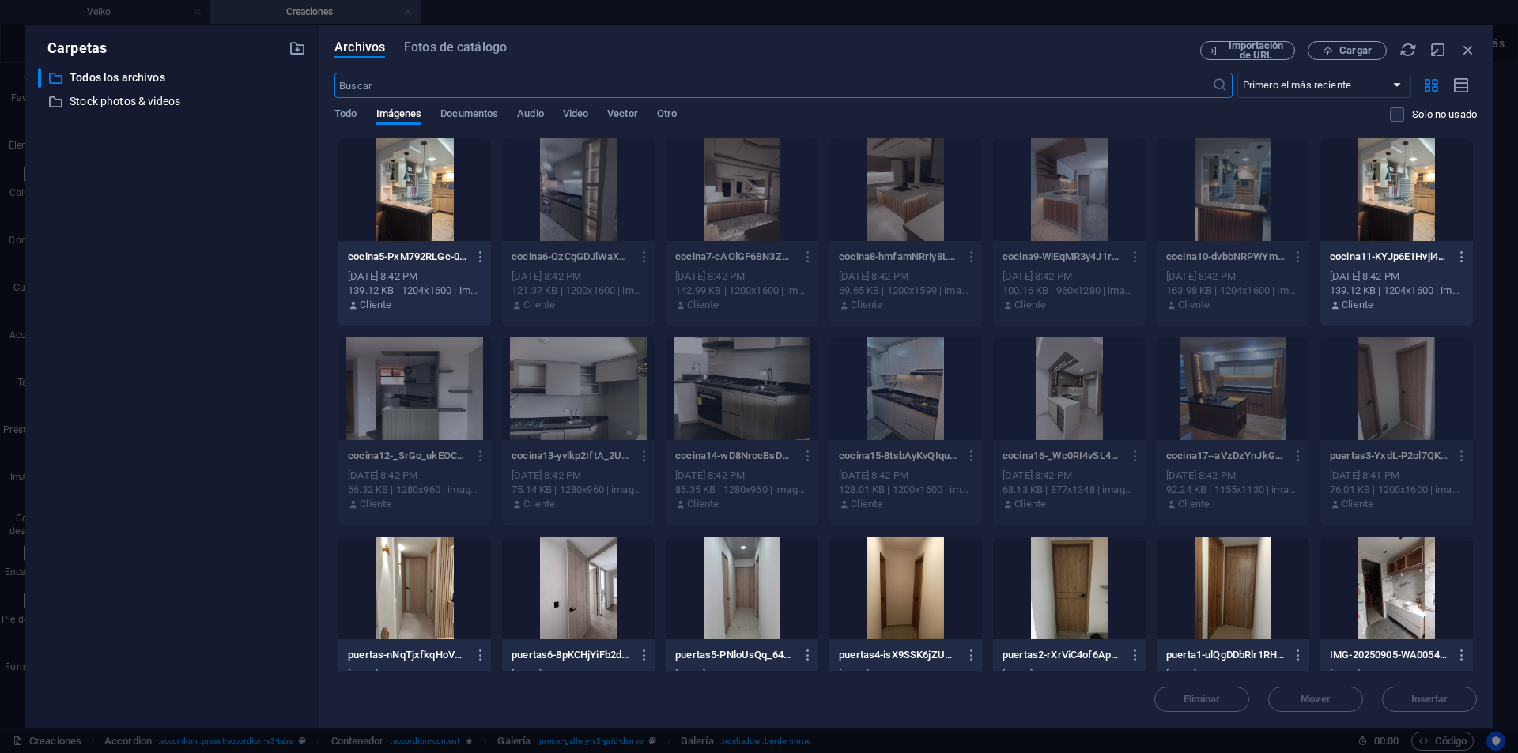
scroll to position [4081, 0]
click at [1349, 43] on button "Cargar" at bounding box center [1347, 50] width 79 height 19
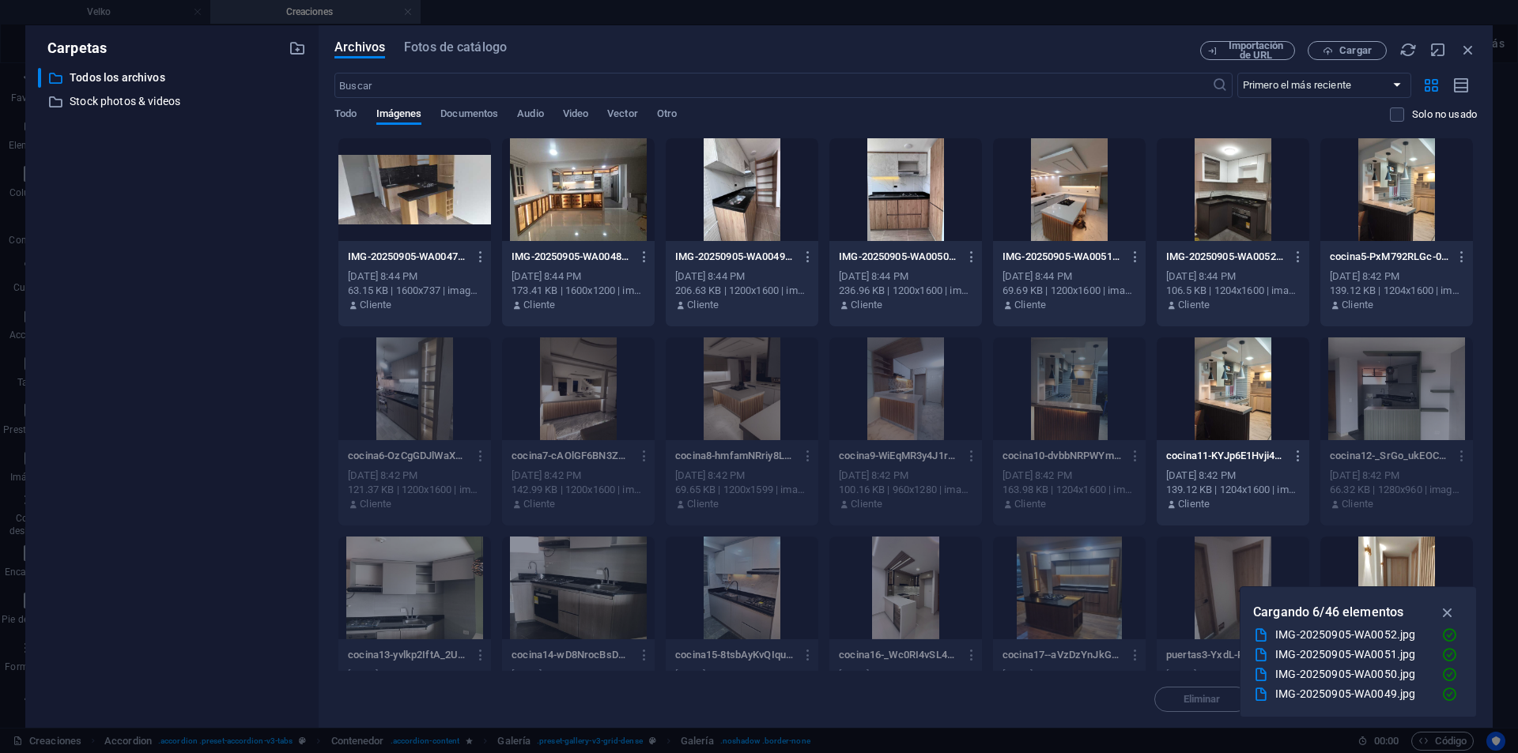
click at [1386, 211] on div at bounding box center [1396, 189] width 153 height 103
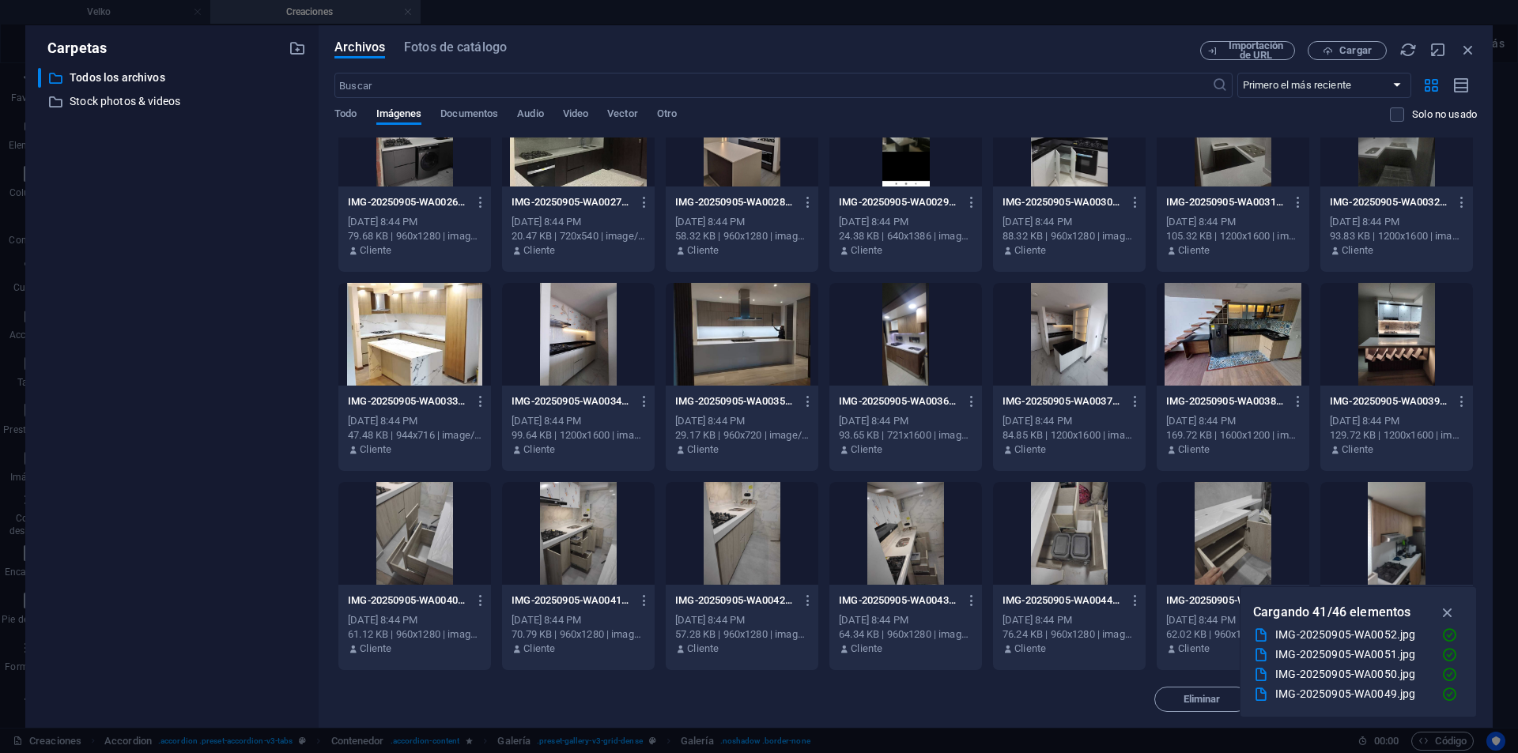
scroll to position [0, 0]
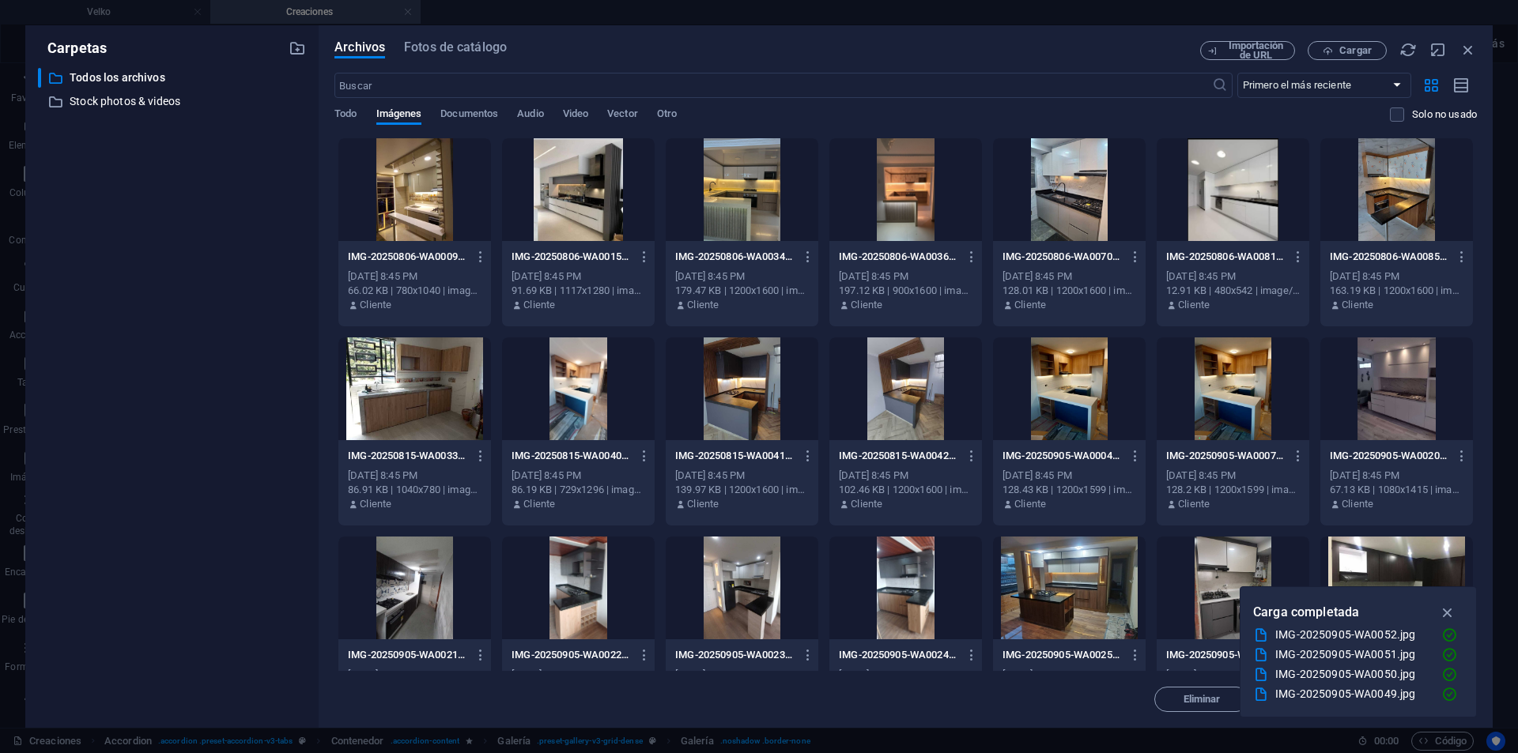
click at [411, 208] on div at bounding box center [414, 189] width 153 height 103
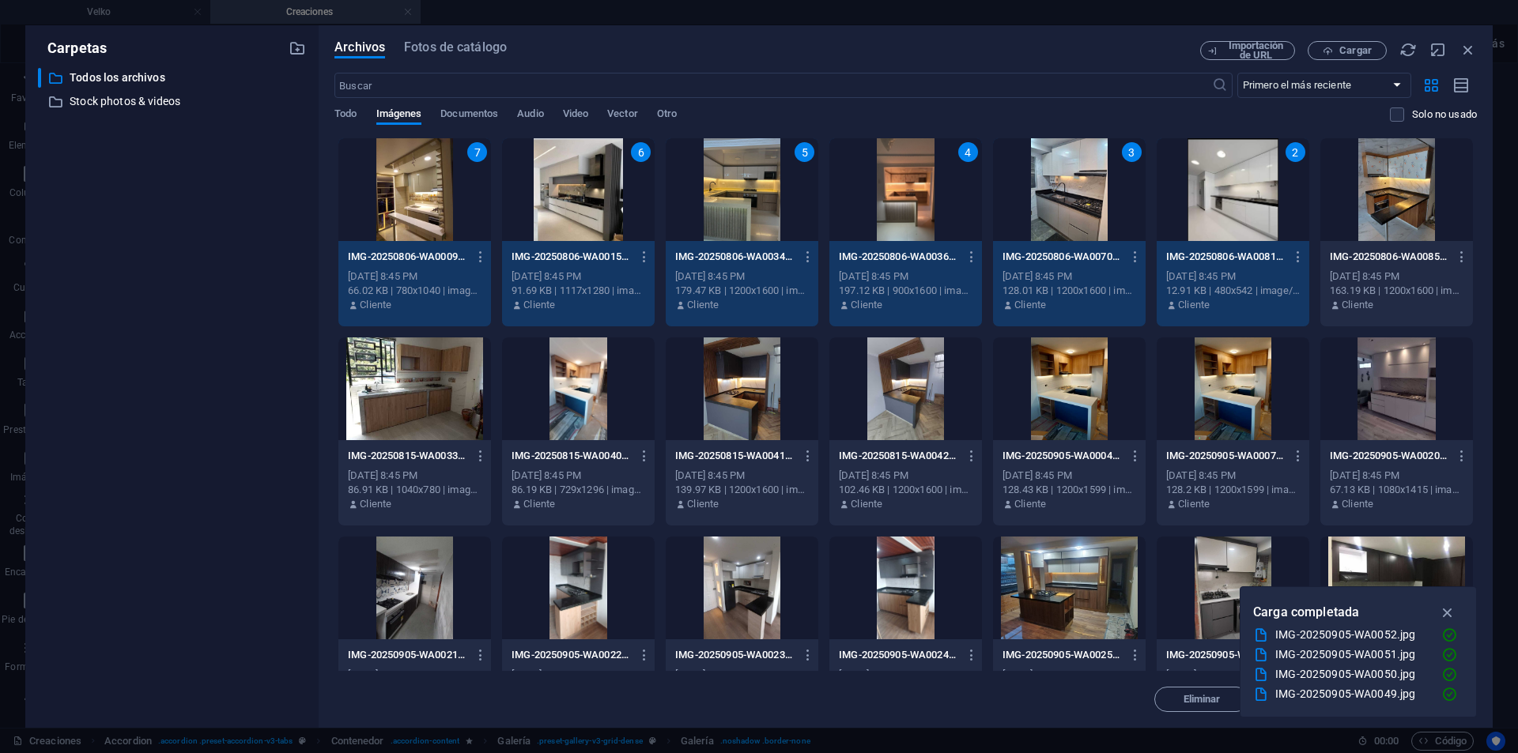
scroll to position [1250, 0]
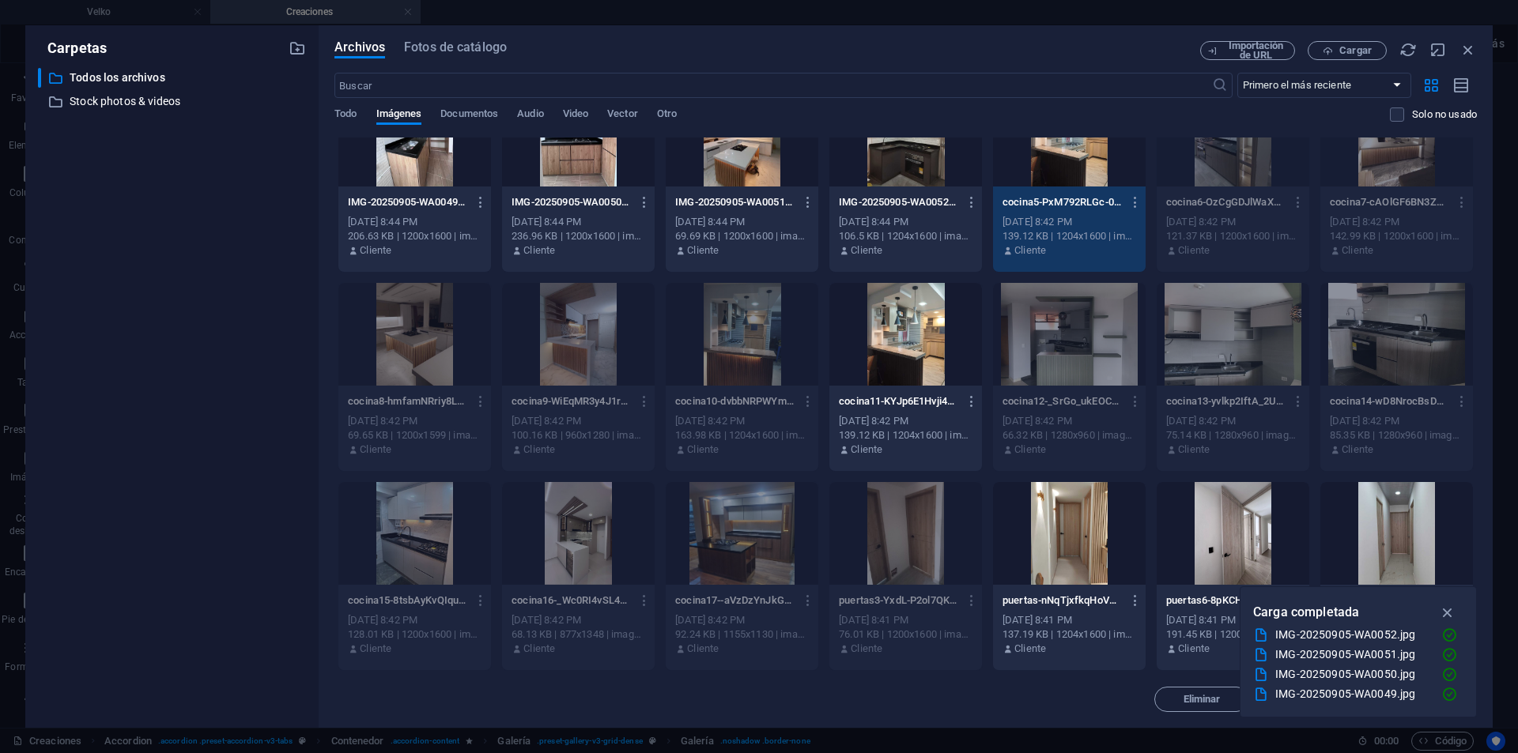
click at [1068, 161] on div "1" at bounding box center [1069, 135] width 153 height 103
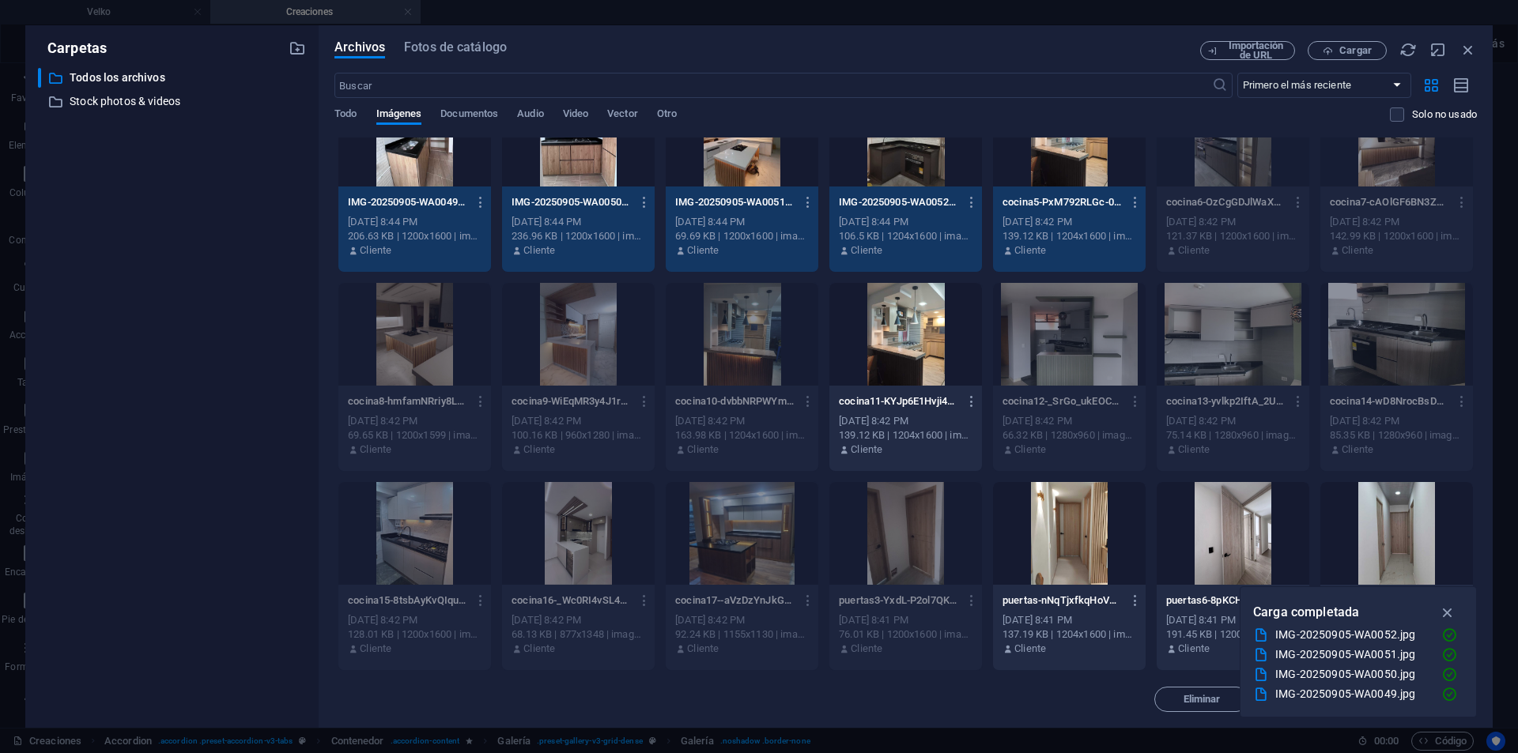
click at [1073, 183] on div "1" at bounding box center [1069, 135] width 153 height 103
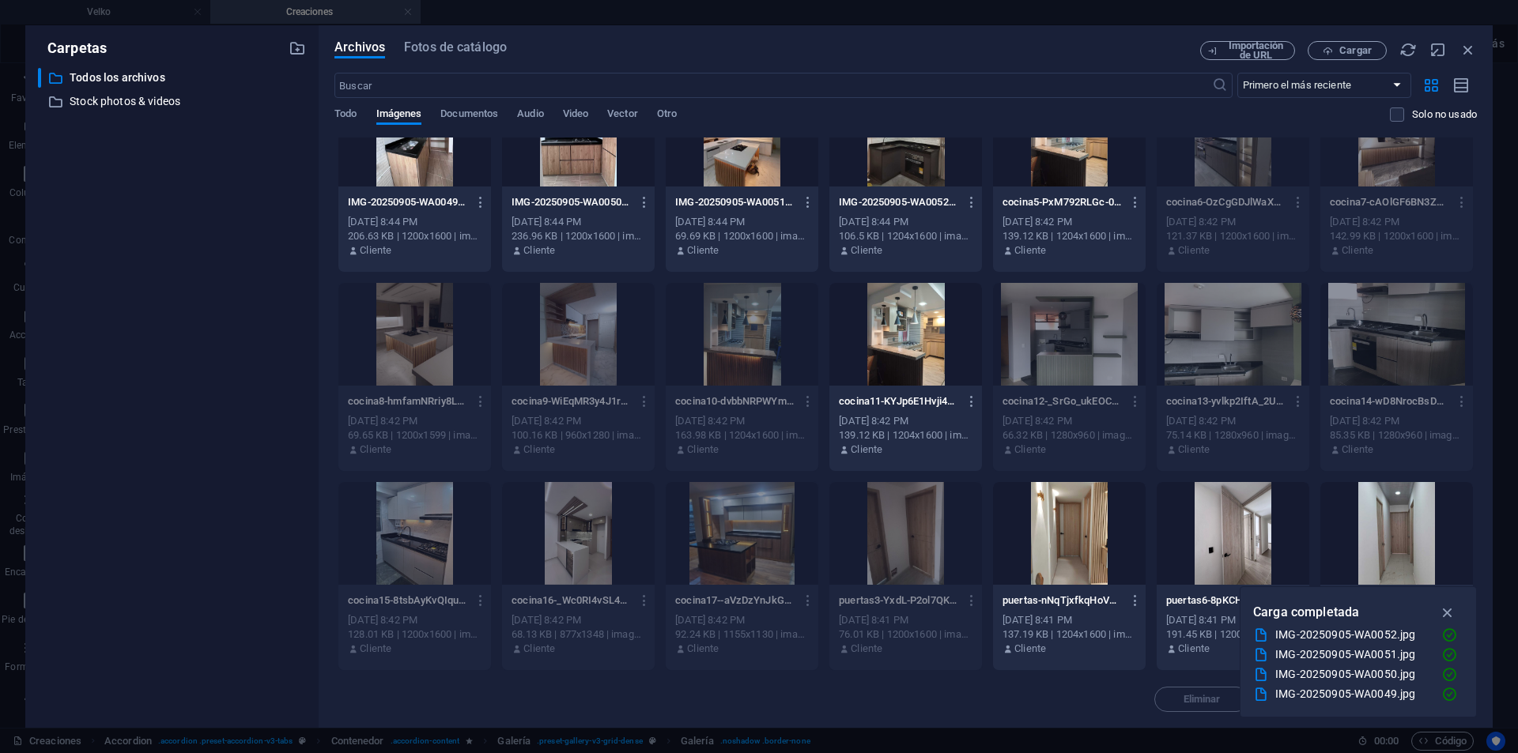
scroll to position [459, 0]
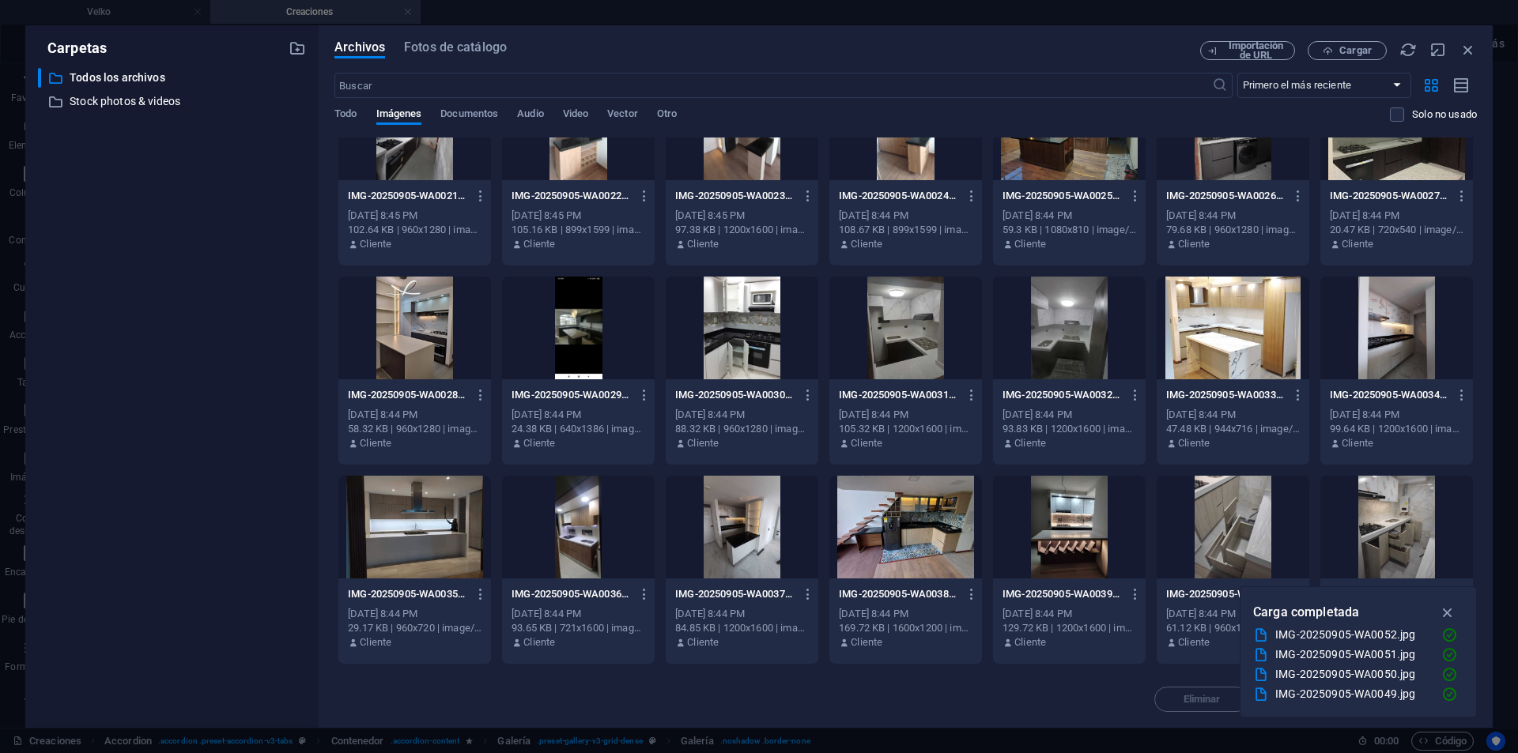
click at [1068, 189] on p "IMG-20250905-WA0025-6Cims1pg61X0yJKzEDRJuQ.jpg" at bounding box center [1061, 196] width 119 height 14
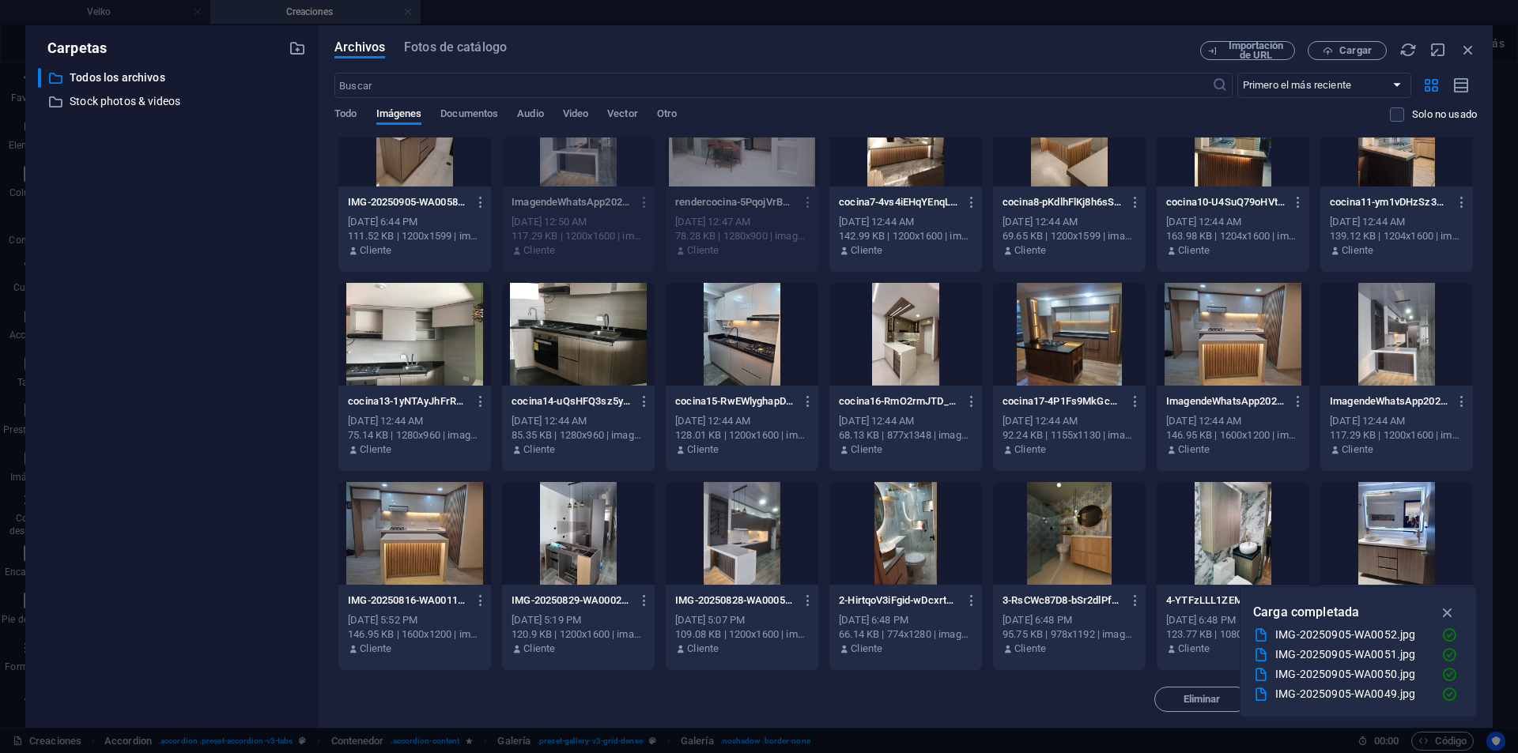
scroll to position [1256, 0]
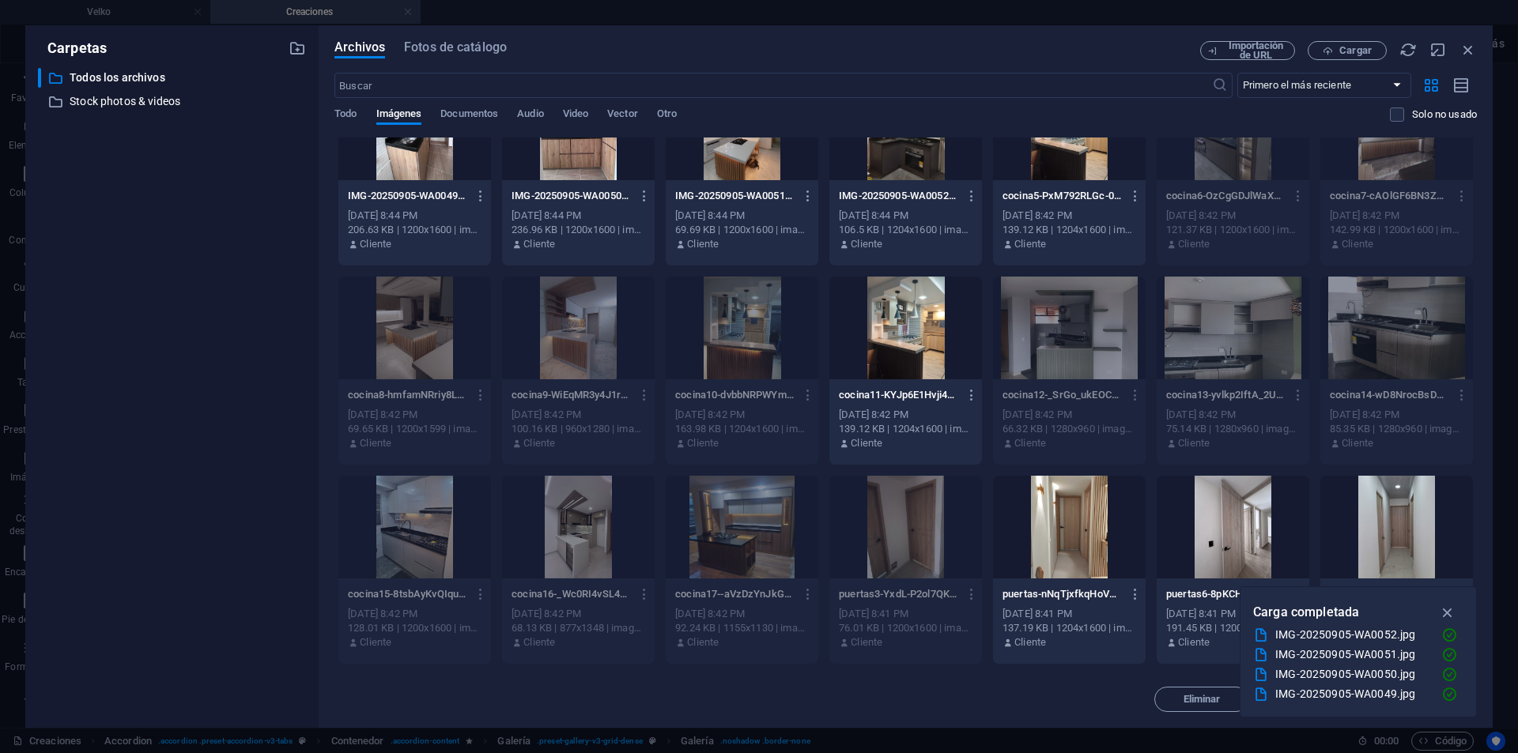
click at [952, 349] on div at bounding box center [905, 328] width 153 height 103
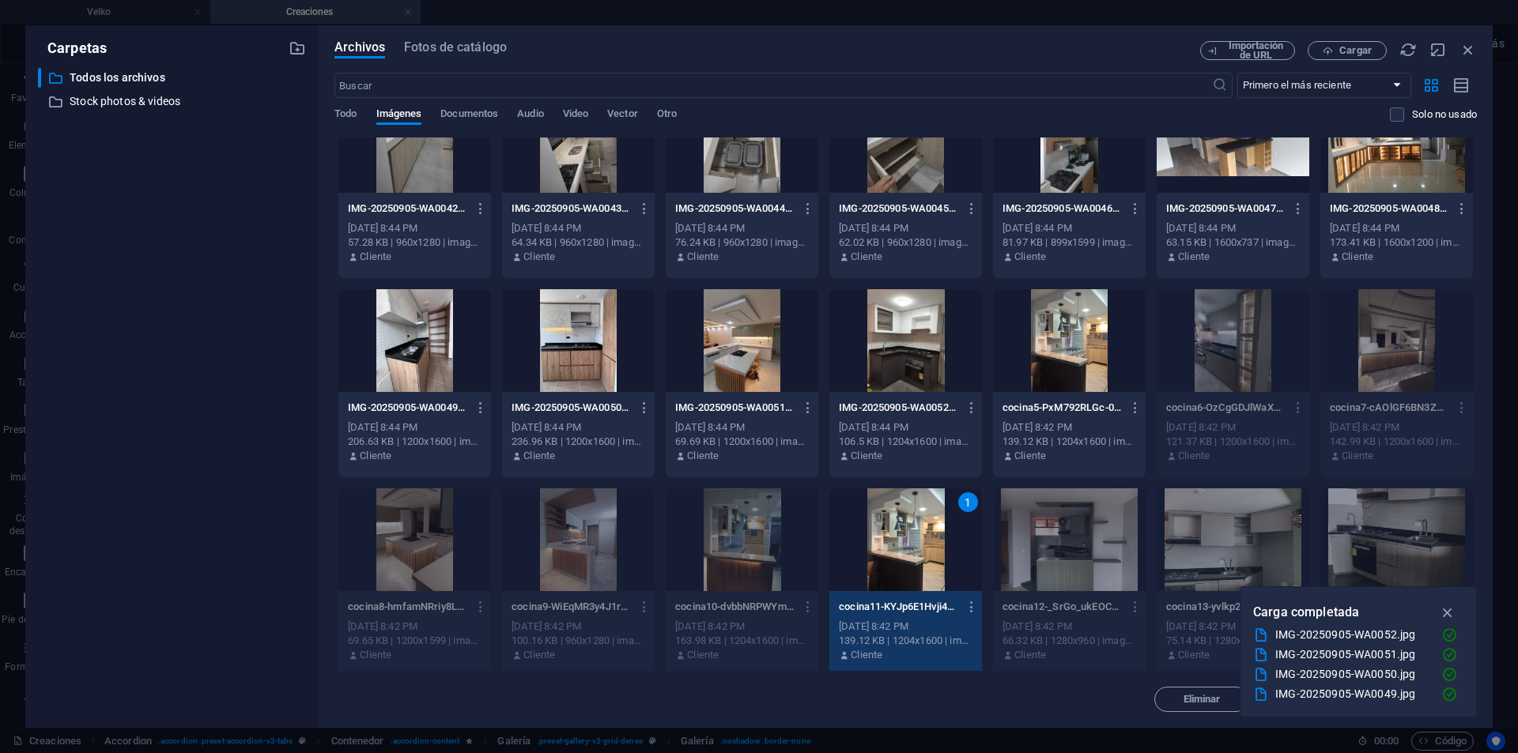
scroll to position [1060, 0]
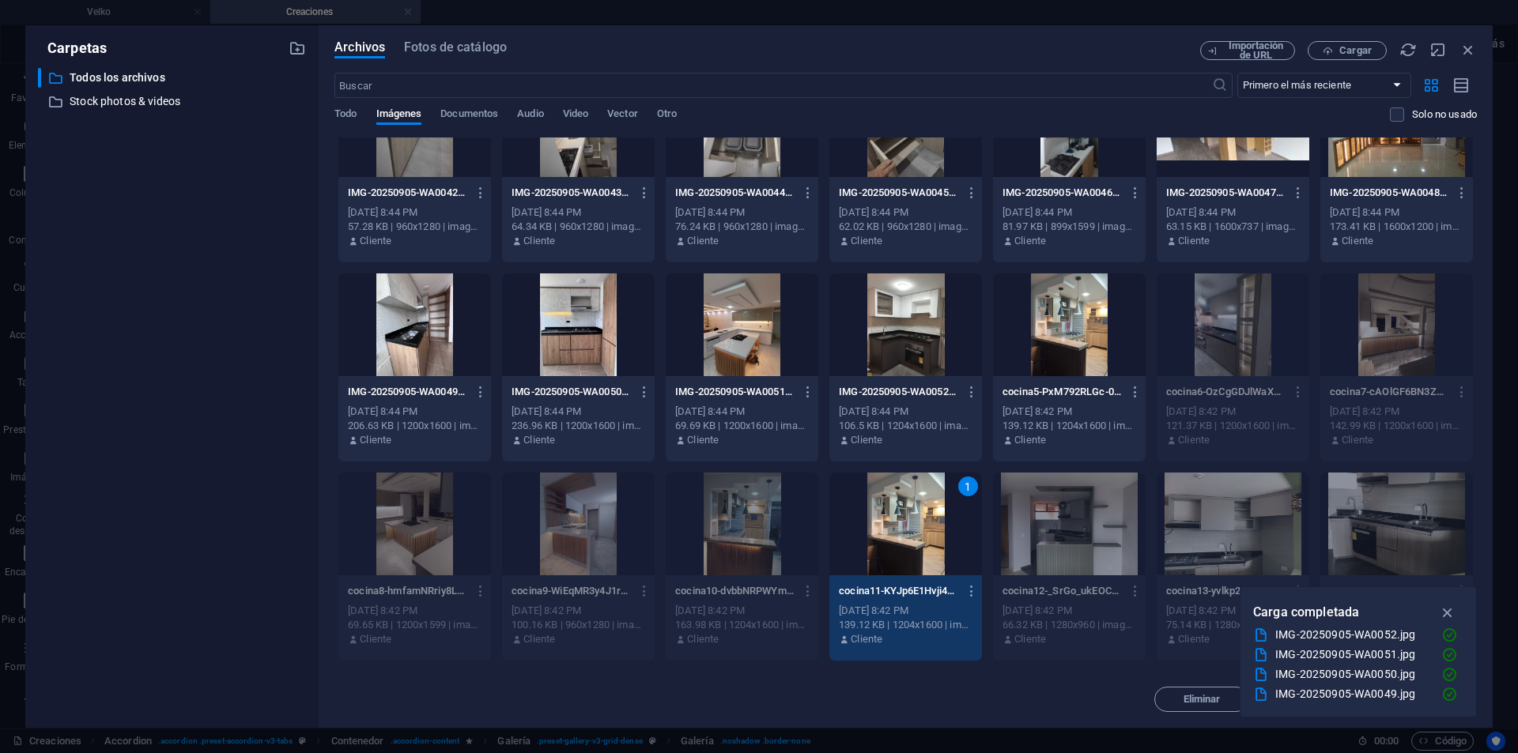
click at [880, 339] on div at bounding box center [905, 325] width 153 height 103
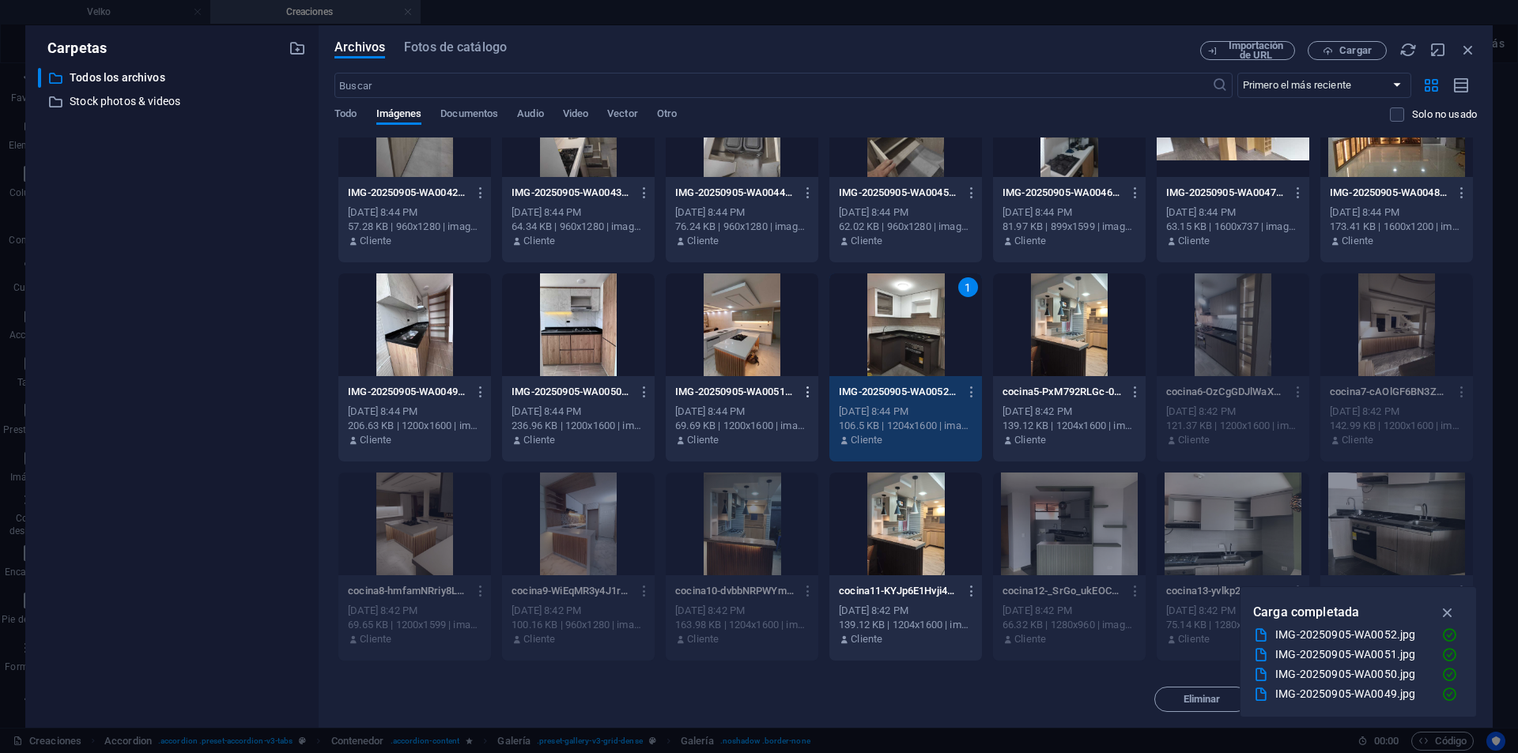
scroll to position [0, 0]
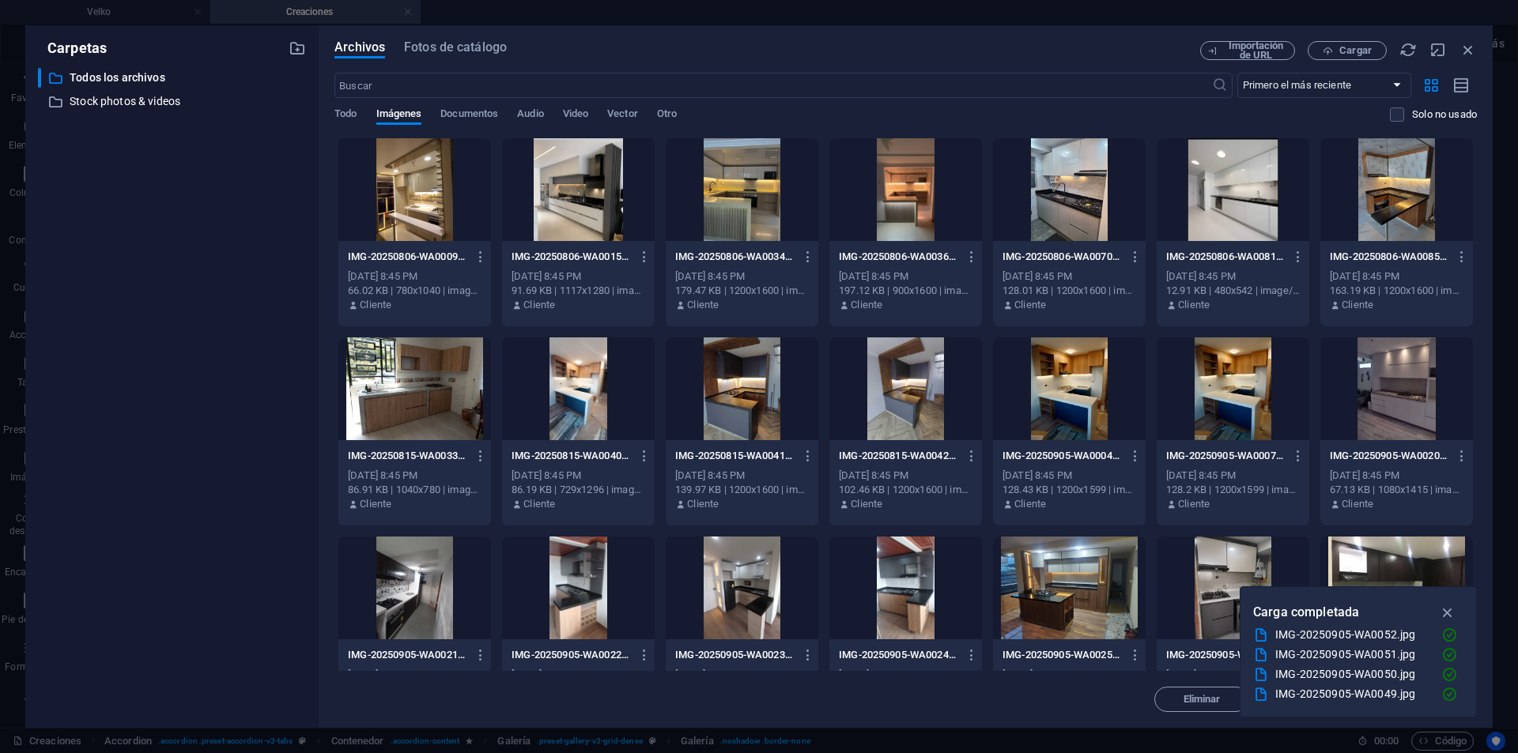
click at [410, 186] on div at bounding box center [414, 189] width 153 height 103
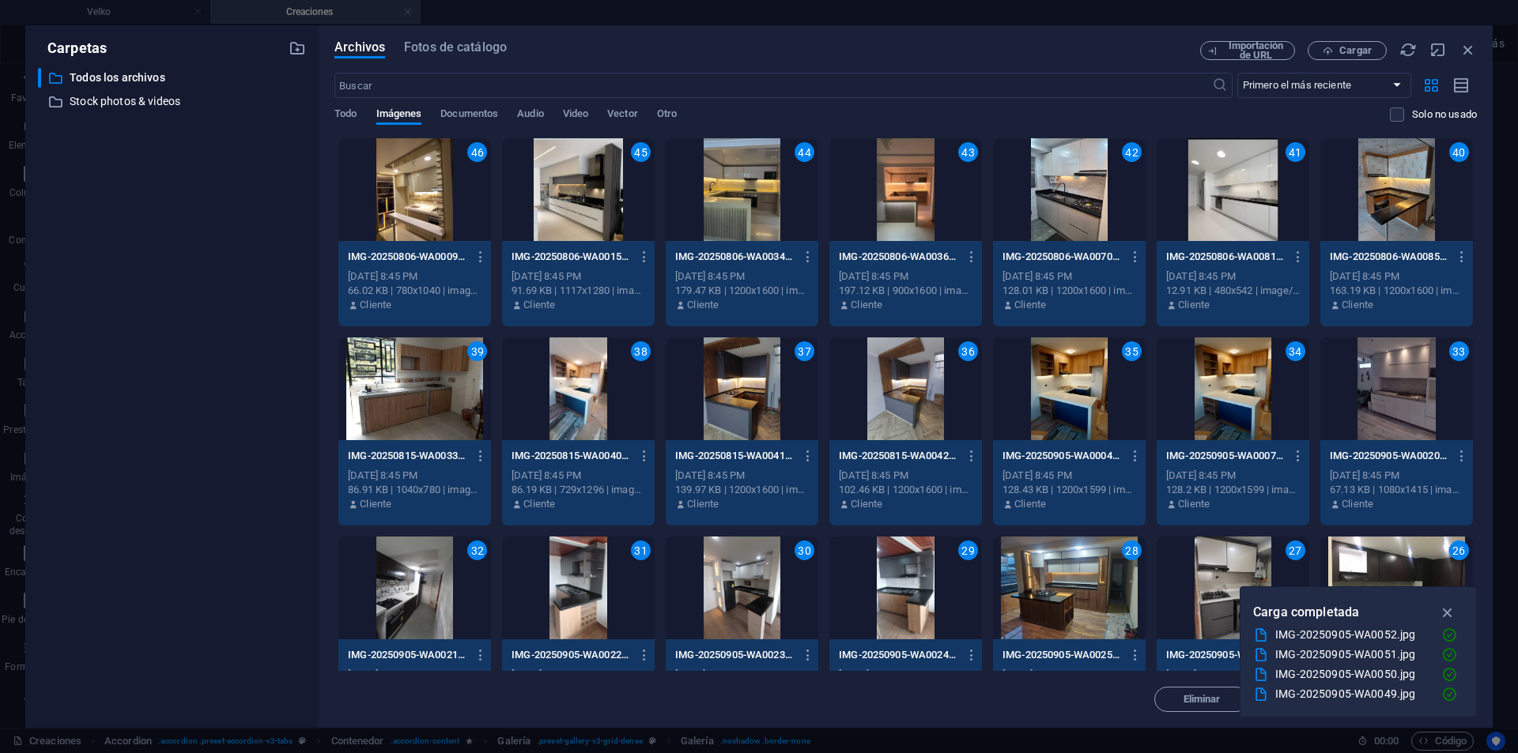
click at [1076, 386] on div "35" at bounding box center [1069, 389] width 153 height 103
click at [1093, 388] on div at bounding box center [1069, 389] width 153 height 103
click at [1197, 398] on div "34" at bounding box center [1233, 389] width 153 height 103
click at [731, 205] on div "42" at bounding box center [742, 189] width 153 height 103
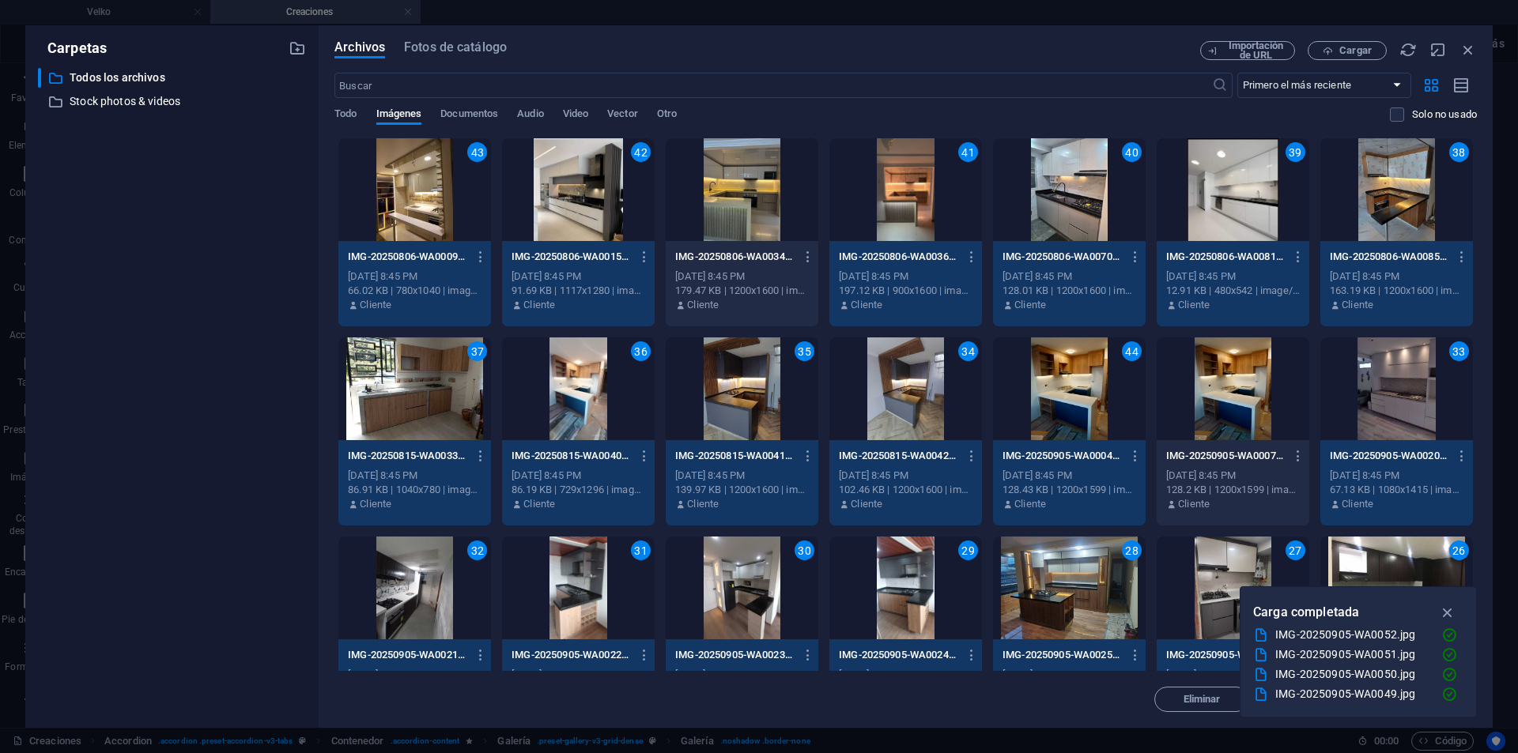
click at [943, 200] on div "41" at bounding box center [905, 189] width 153 height 103
drag, startPoint x: 432, startPoint y: 194, endPoint x: 470, endPoint y: 204, distance: 39.3
click at [432, 194] on div "42" at bounding box center [414, 189] width 153 height 103
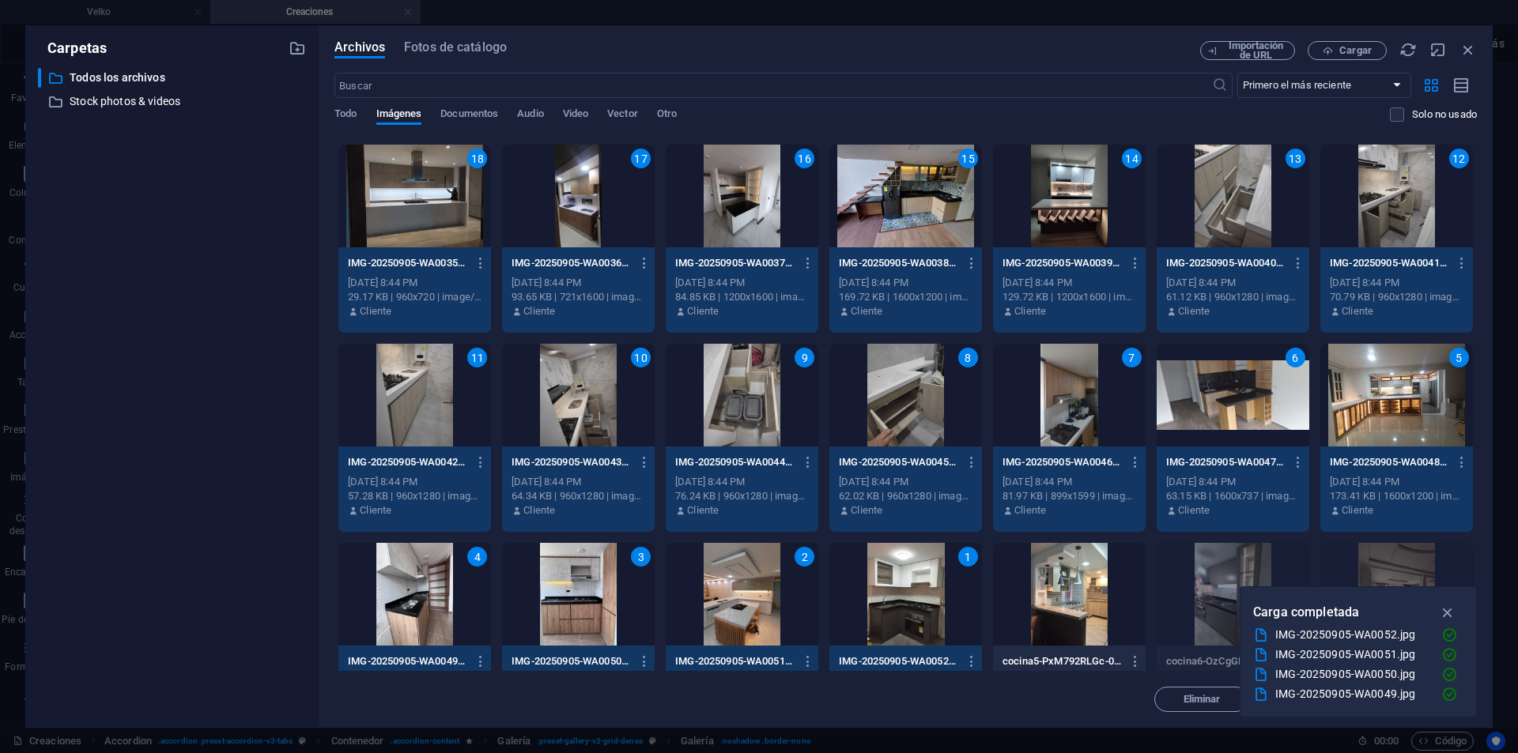
scroll to position [1581, 0]
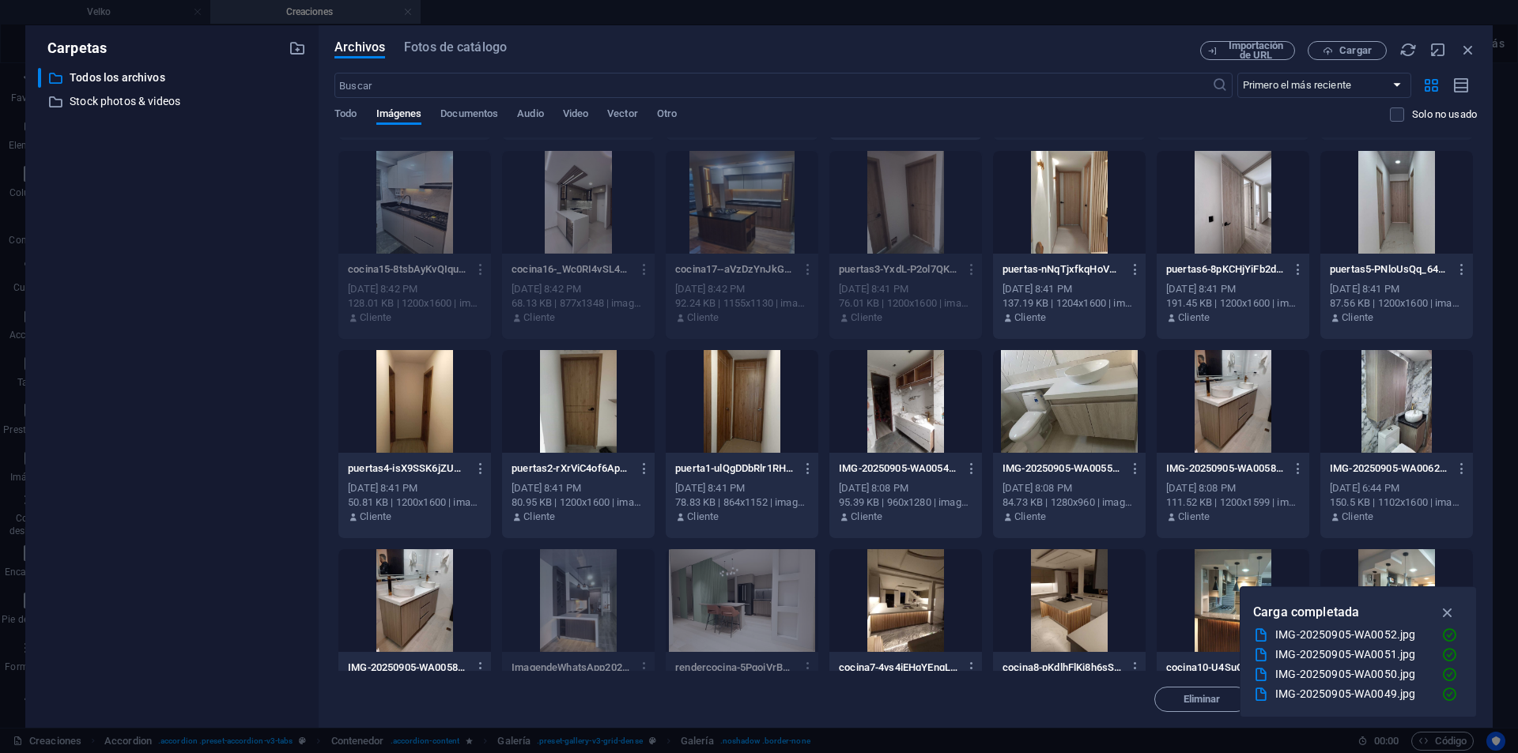
drag, startPoint x: 1478, startPoint y: 417, endPoint x: 1476, endPoint y: 407, distance: 10.4
click at [1476, 407] on div "Archivos Fotos de catálogo Importación de URL Cargar ​ Primero el más reciente …" at bounding box center [906, 376] width 1174 height 703
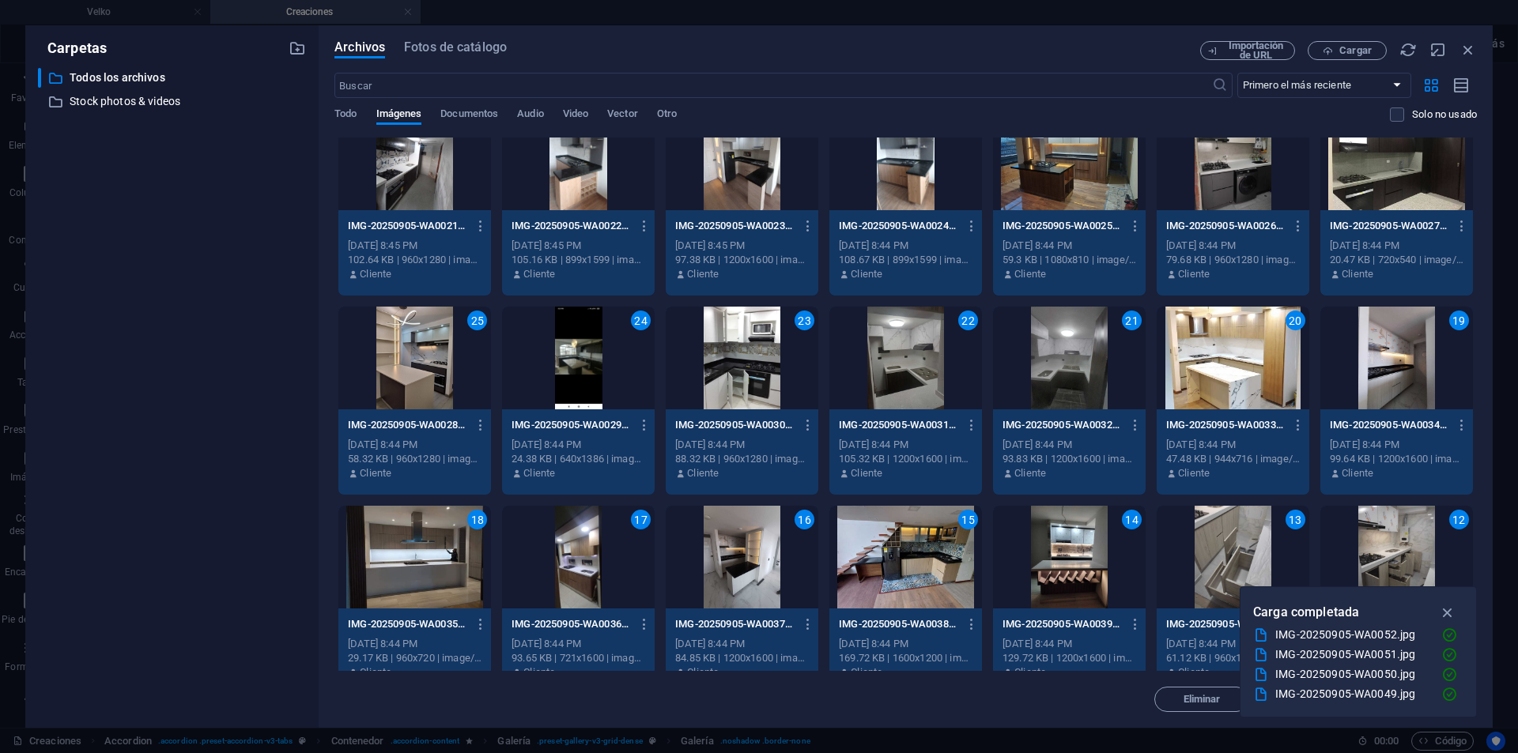
scroll to position [418, 0]
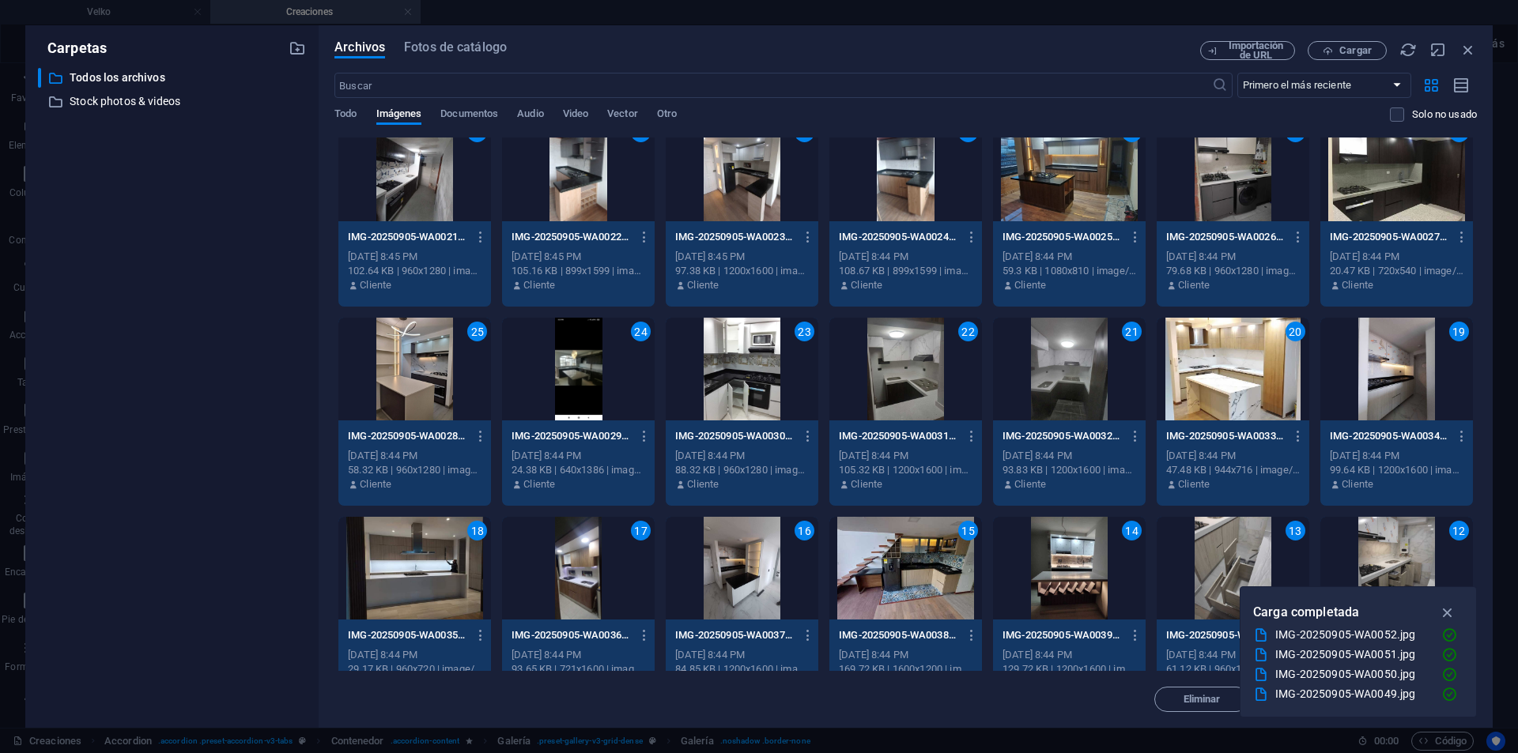
click at [617, 365] on div "24" at bounding box center [578, 369] width 153 height 103
click at [1443, 609] on icon "button" at bounding box center [1448, 612] width 18 height 17
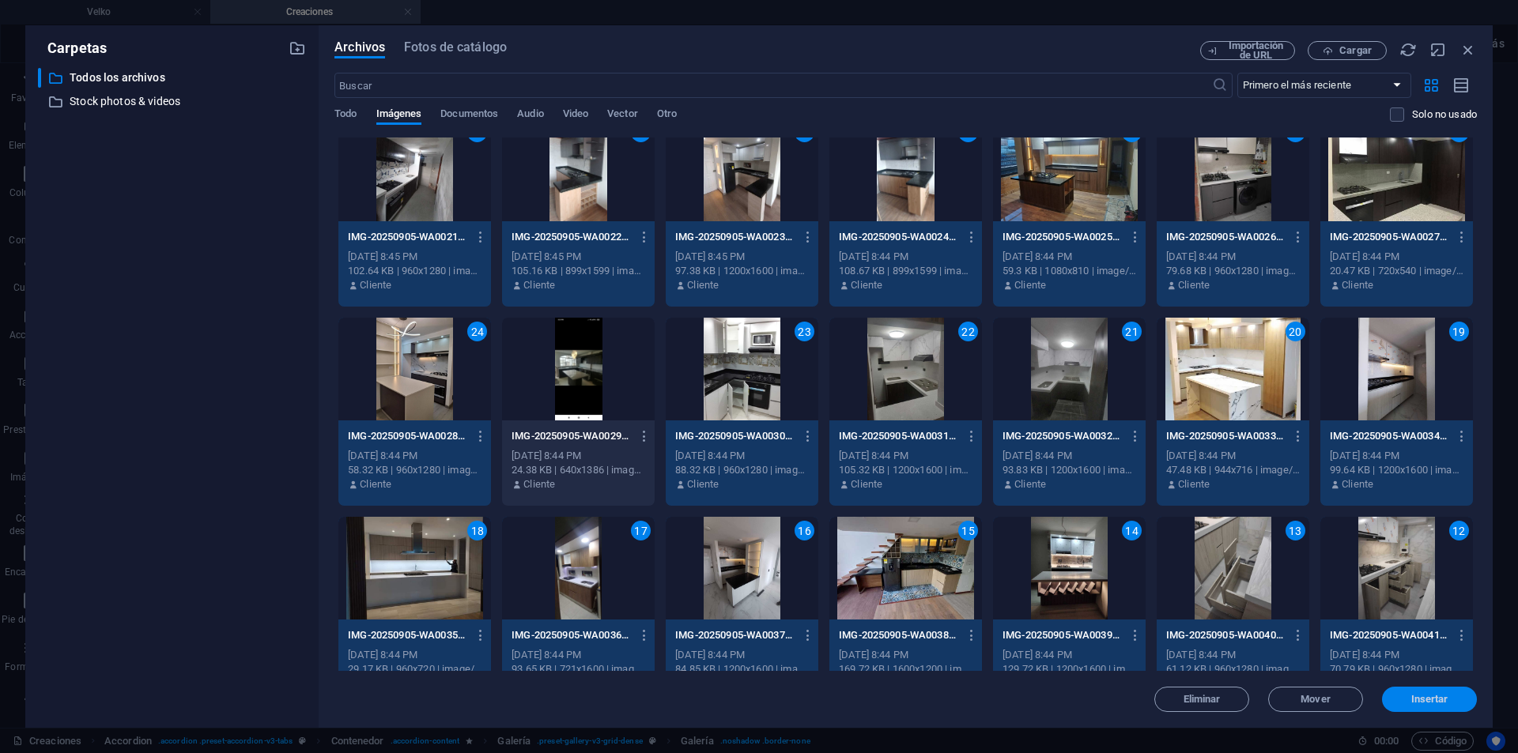
drag, startPoint x: 1005, startPoint y: 527, endPoint x: 1410, endPoint y: 693, distance: 438.5
click at [1410, 693] on button "Insertar" at bounding box center [1429, 699] width 95 height 25
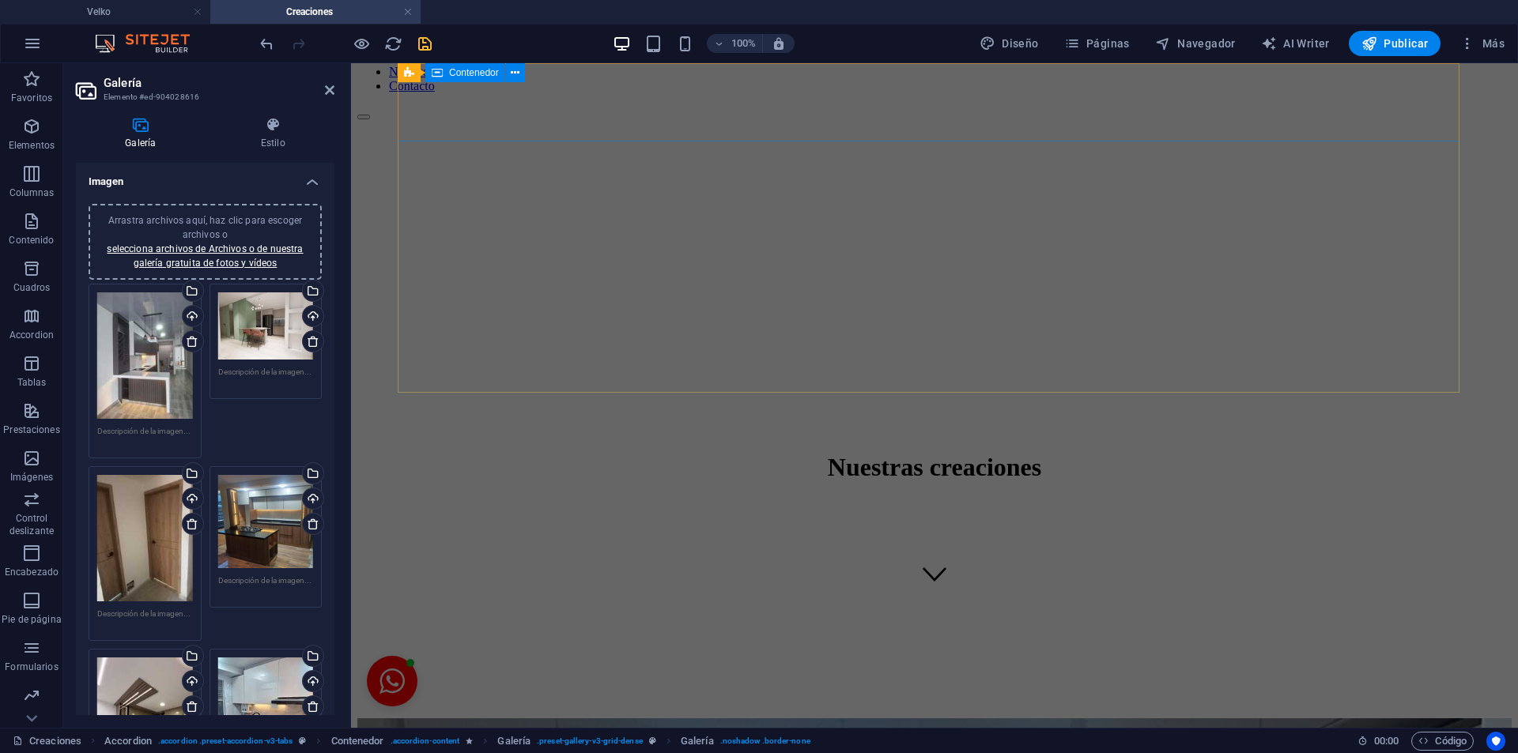
scroll to position [0, 0]
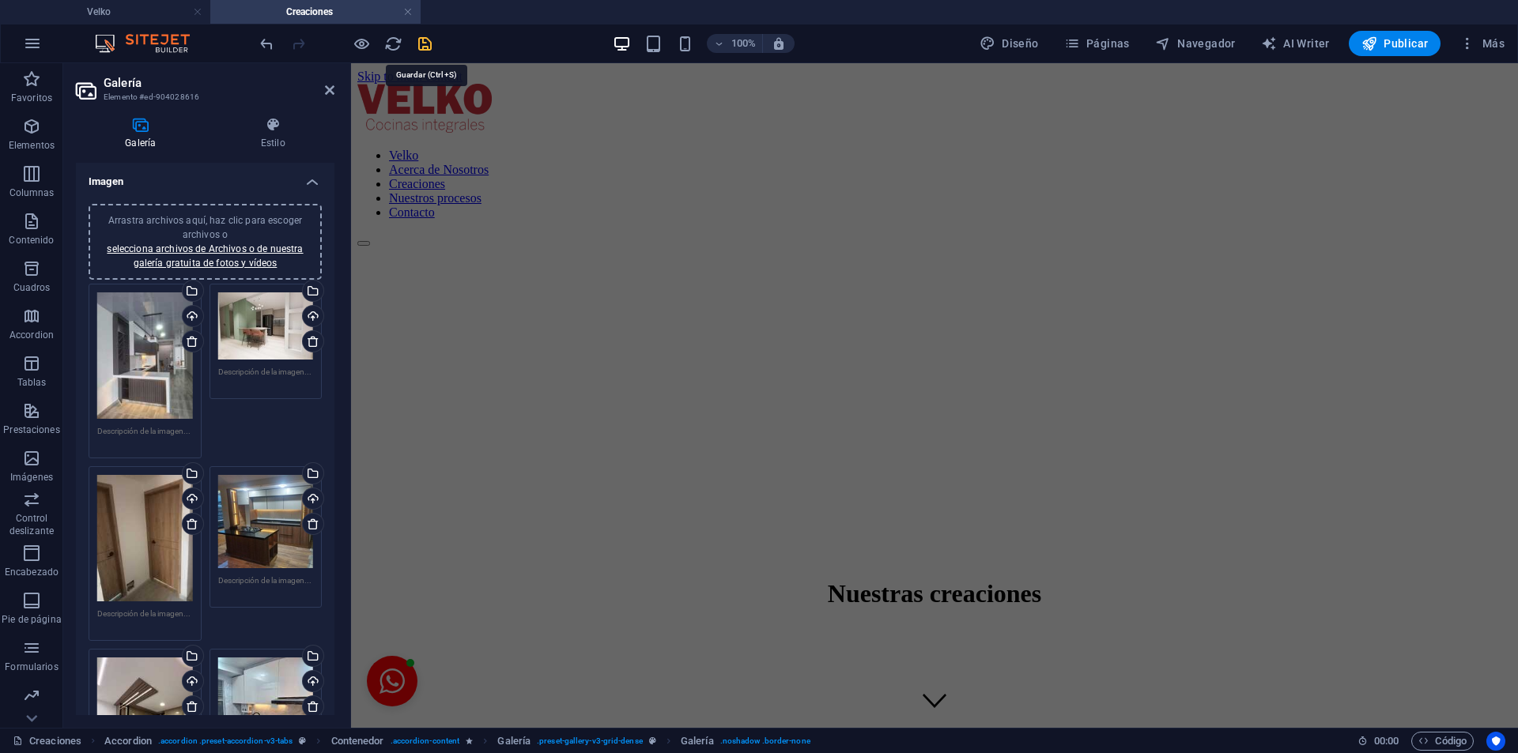
click at [426, 43] on icon "save" at bounding box center [425, 44] width 18 height 18
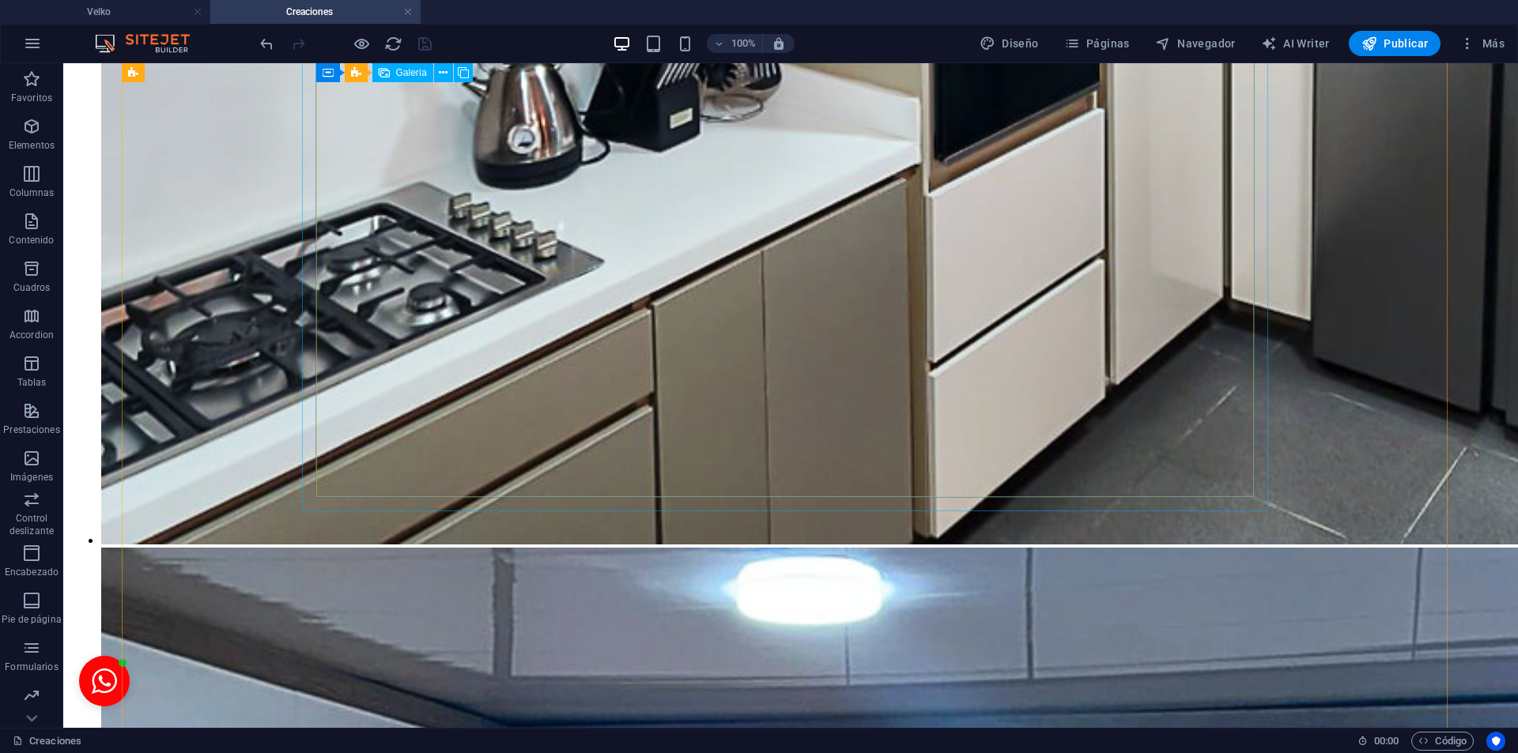
scroll to position [14801, 0]
